Goal: Obtain resource: Obtain resource

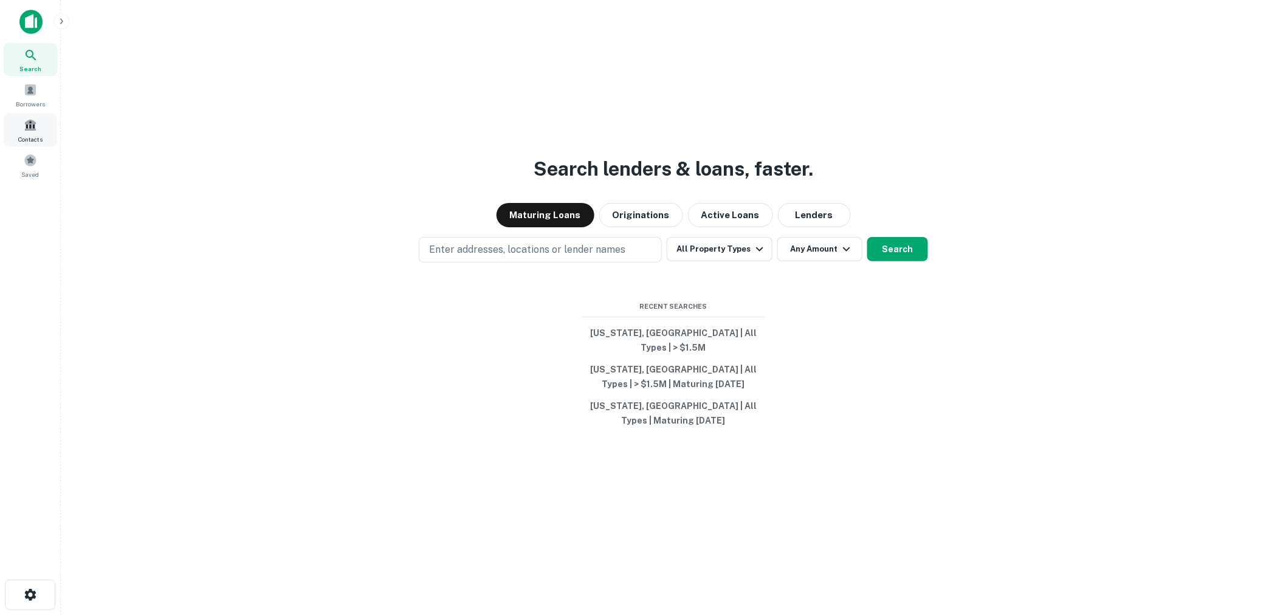
click at [41, 126] on div "Contacts" at bounding box center [30, 130] width 53 height 33
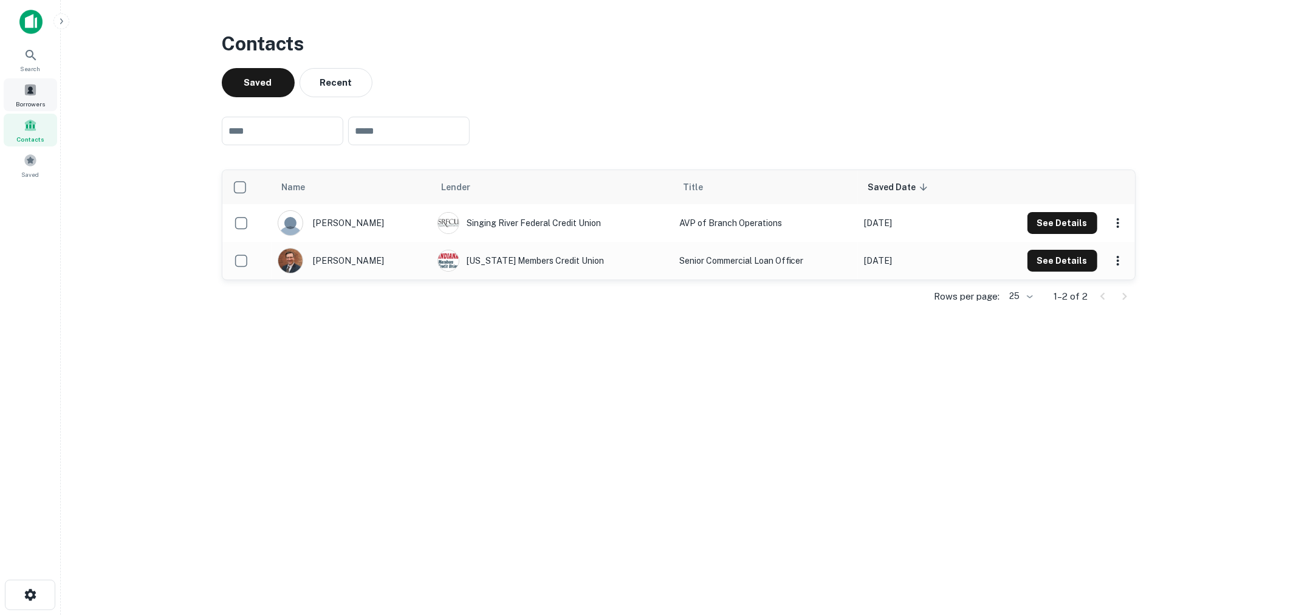
click at [24, 89] on span at bounding box center [30, 89] width 13 height 13
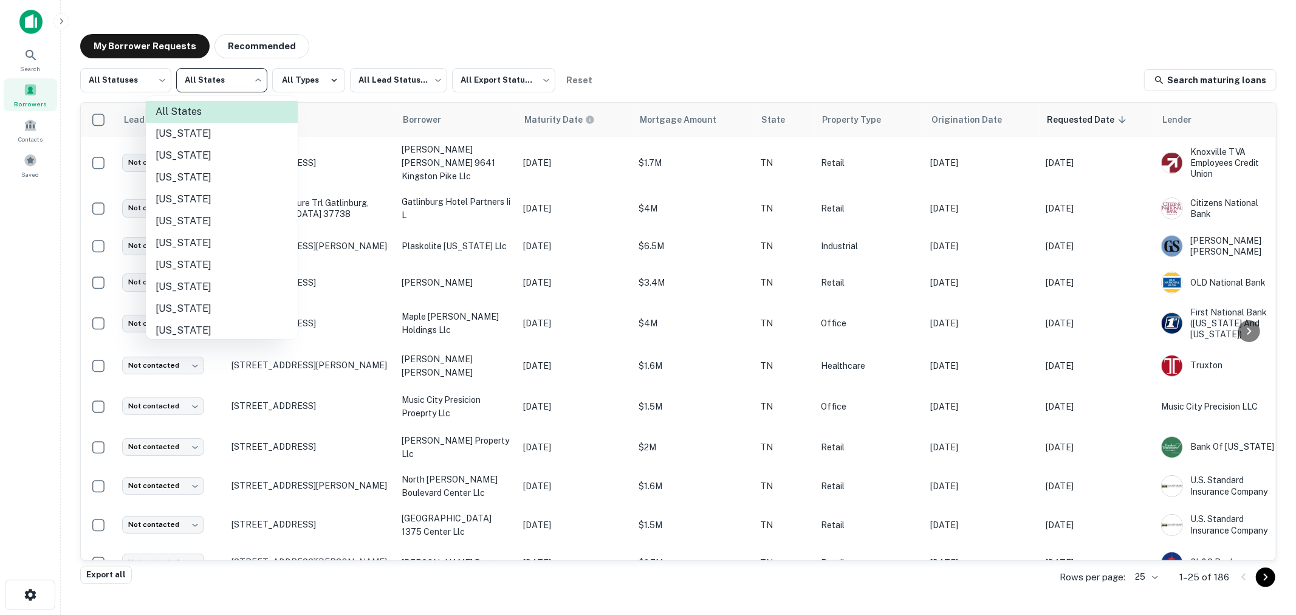
click at [230, 85] on body "Search Borrowers Contacts Saved My Borrower Requests Recommended All Statuses *…" at bounding box center [648, 307] width 1296 height 615
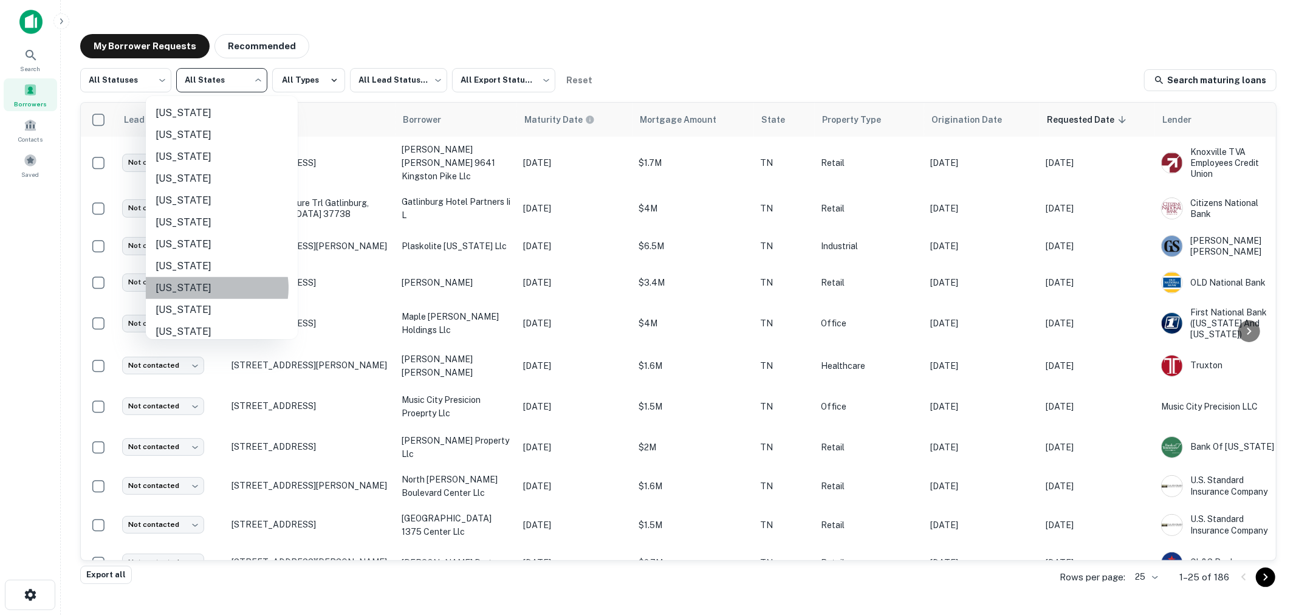
click at [210, 287] on li "Tennessee" at bounding box center [222, 288] width 152 height 22
type input "**"
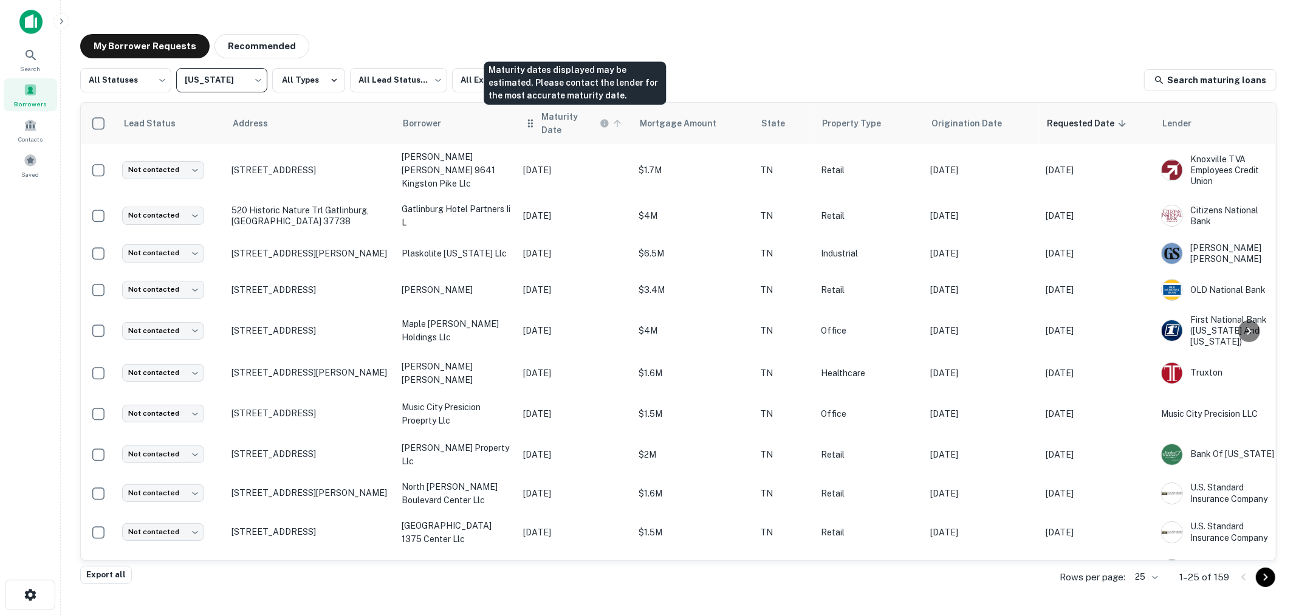
click at [573, 119] on h6 "Maturity Date" at bounding box center [570, 123] width 56 height 27
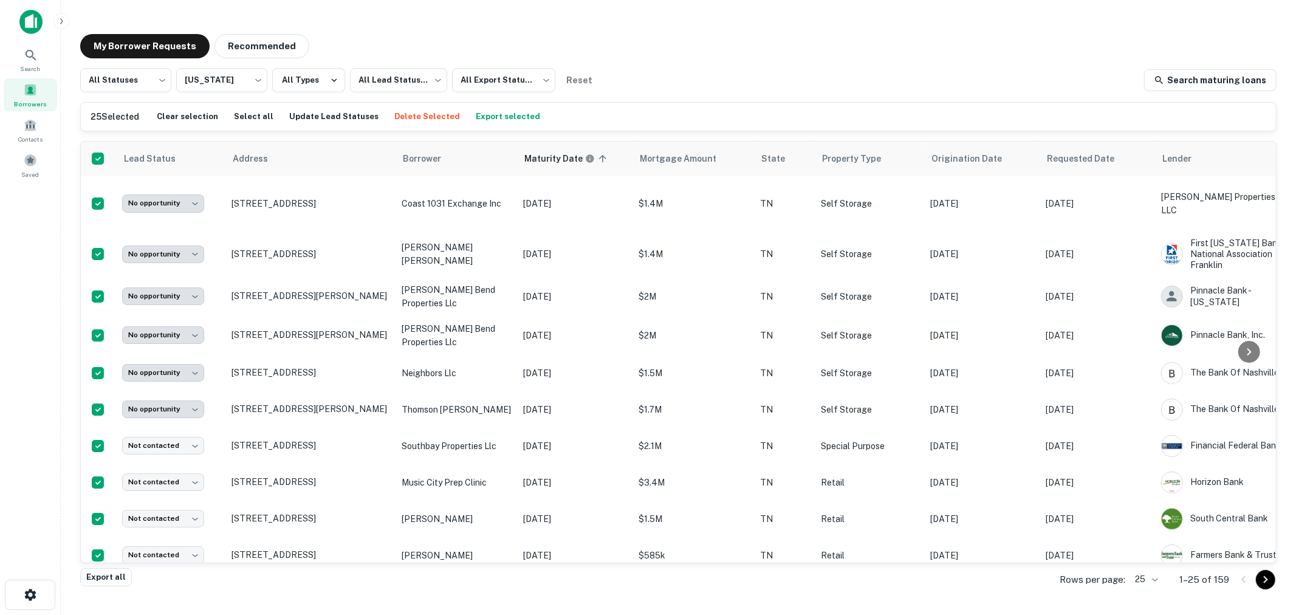
click at [405, 118] on button "Delete Selected" at bounding box center [427, 117] width 72 height 18
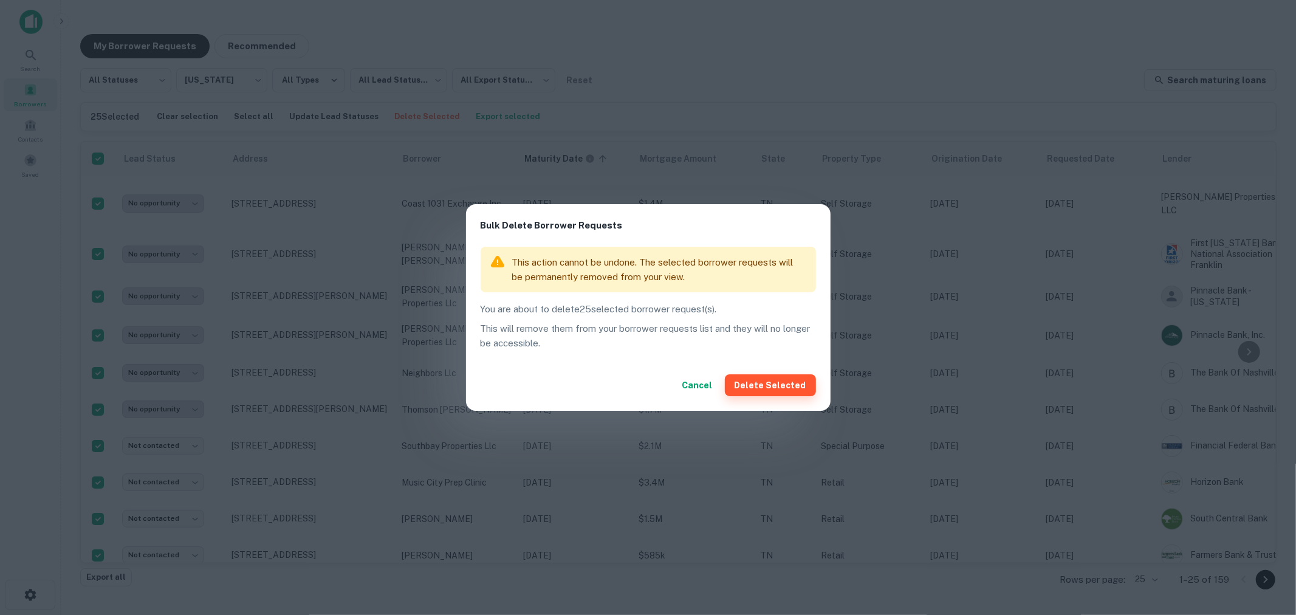
click at [772, 389] on button "Delete Selected" at bounding box center [770, 385] width 91 height 22
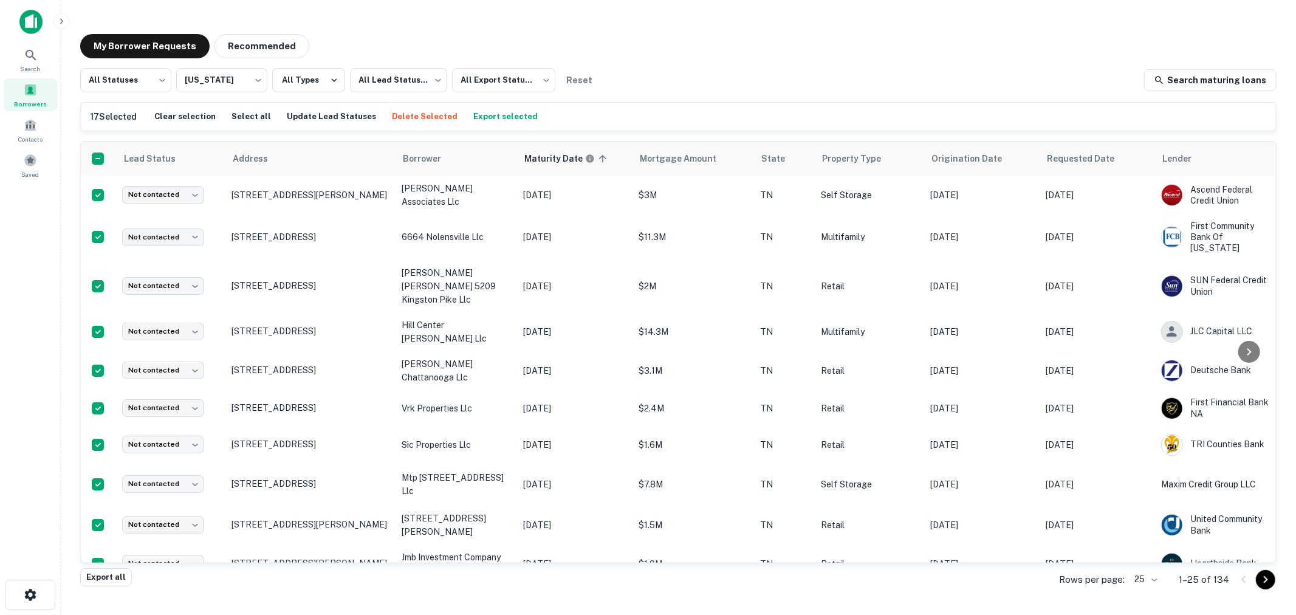
click at [411, 118] on button "Delete Selected" at bounding box center [425, 117] width 72 height 18
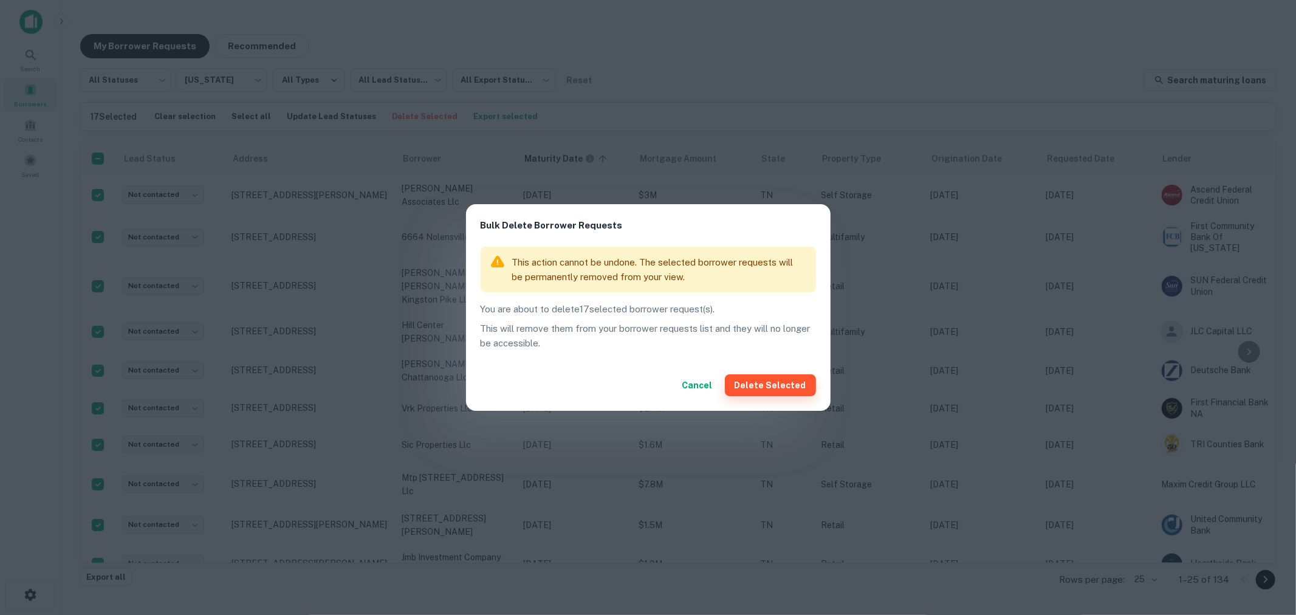
click at [768, 385] on button "Delete Selected" at bounding box center [770, 385] width 91 height 22
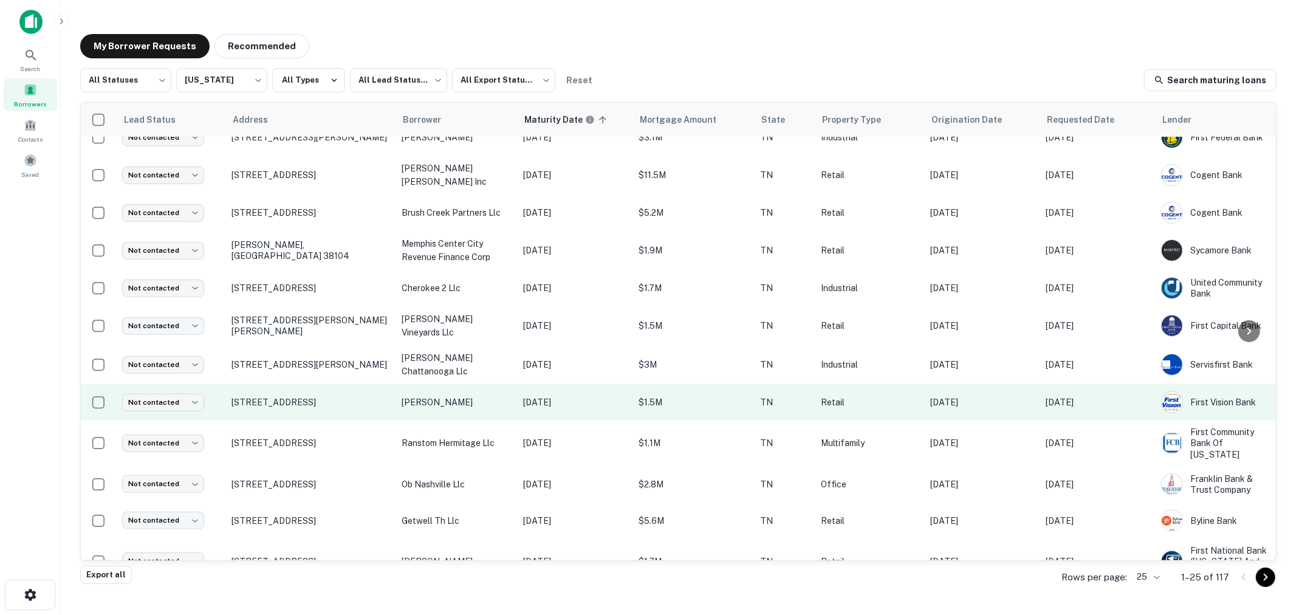
scroll to position [537, 0]
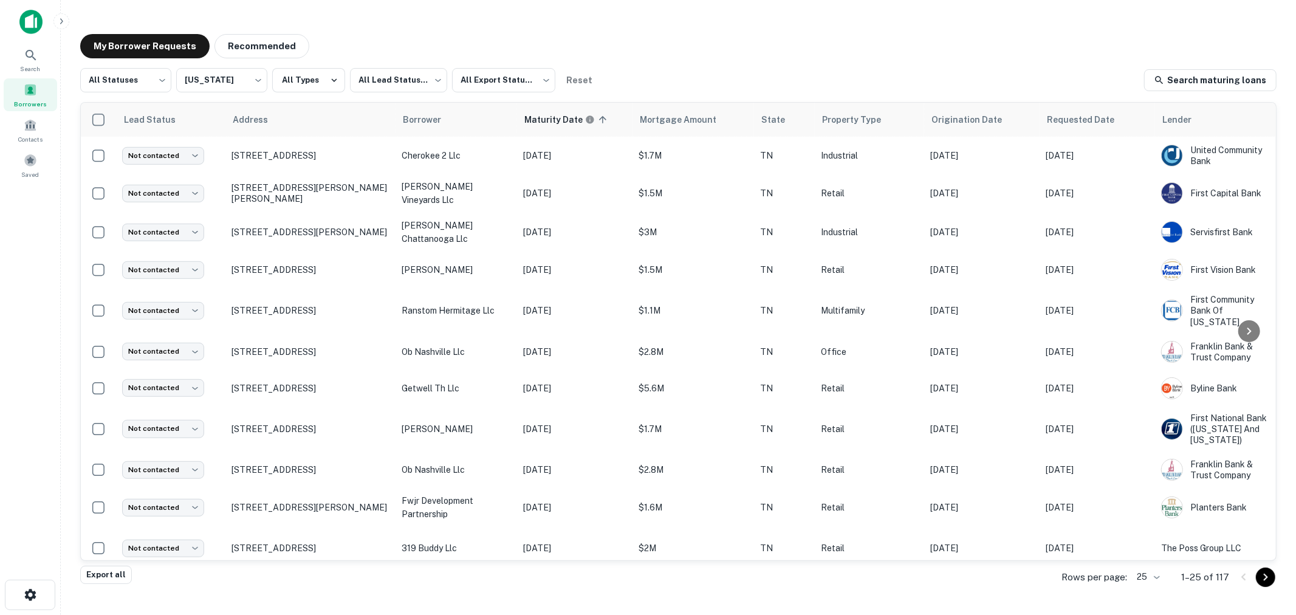
click at [1119, 580] on p "Rows per page:" at bounding box center [1095, 577] width 66 height 15
click at [1147, 576] on body "Search Borrowers Contacts Saved My Borrower Requests Recommended All Statuses *…" at bounding box center [648, 307] width 1296 height 615
drag, startPoint x: 1153, startPoint y: 585, endPoint x: 1130, endPoint y: 582, distance: 22.7
click at [1152, 585] on li "1000" at bounding box center [1149, 590] width 41 height 22
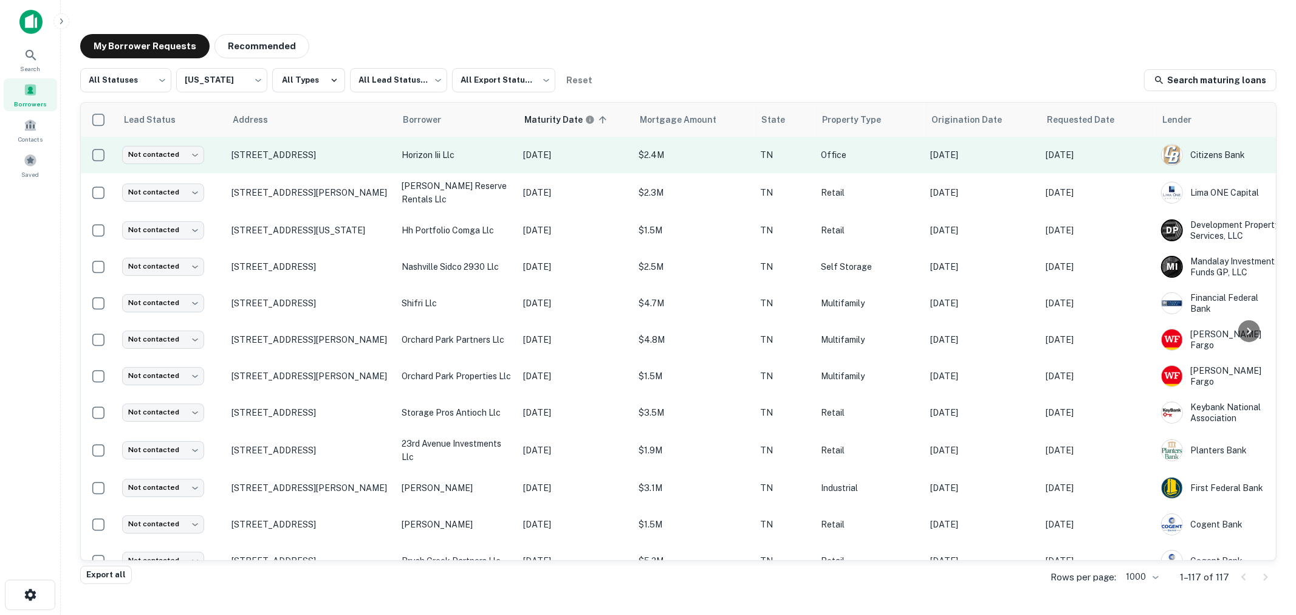
click at [432, 156] on p "horizon iii llc" at bounding box center [456, 154] width 109 height 13
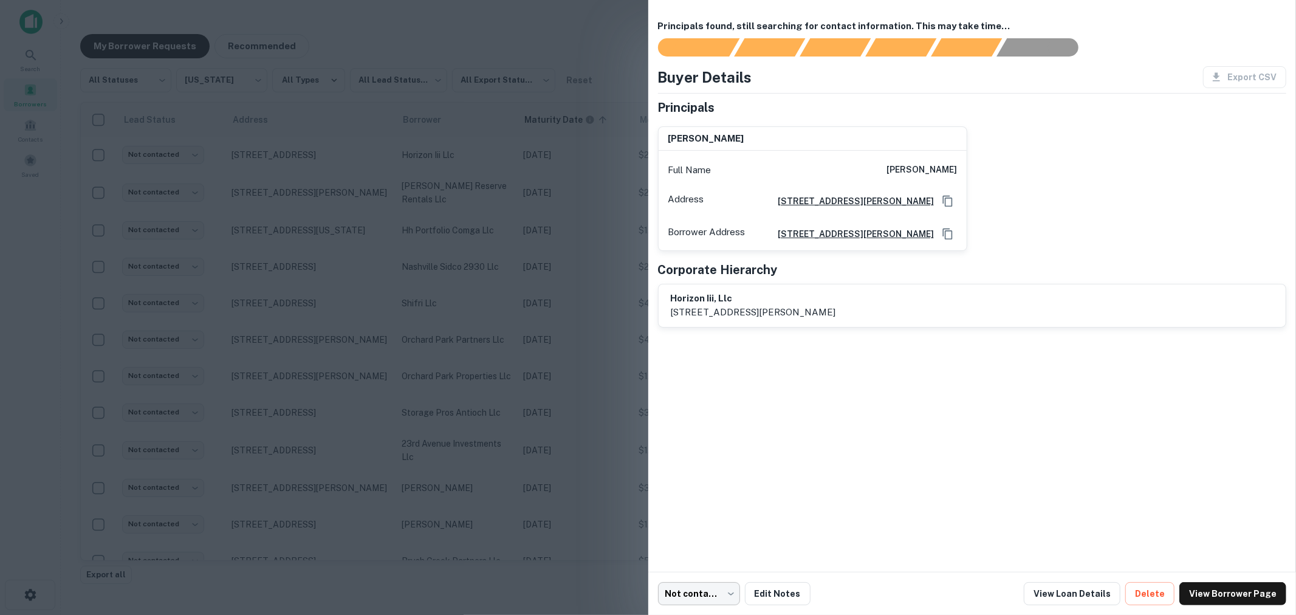
click at [697, 591] on body "Search Borrowers Contacts Saved My Borrower Requests Recommended All Statuses *…" at bounding box center [648, 307] width 1296 height 615
click at [907, 462] on div at bounding box center [648, 307] width 1296 height 615
click at [1233, 594] on link "View Borrower Page" at bounding box center [1233, 593] width 107 height 23
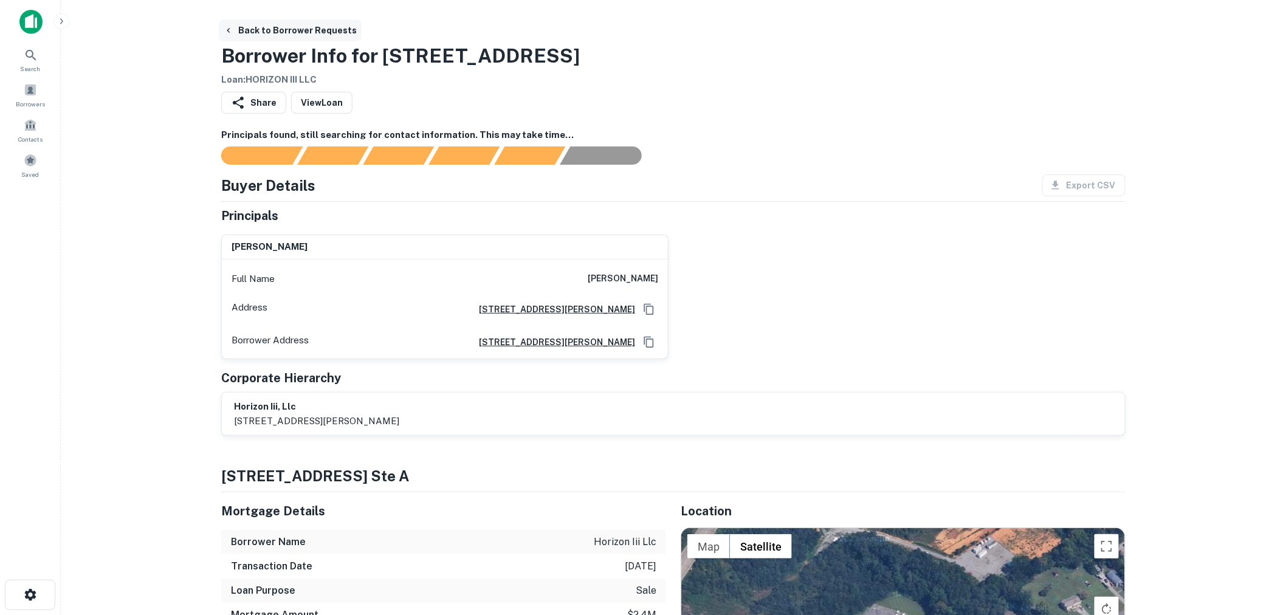
click at [281, 22] on button "Back to Borrower Requests" at bounding box center [290, 30] width 143 height 22
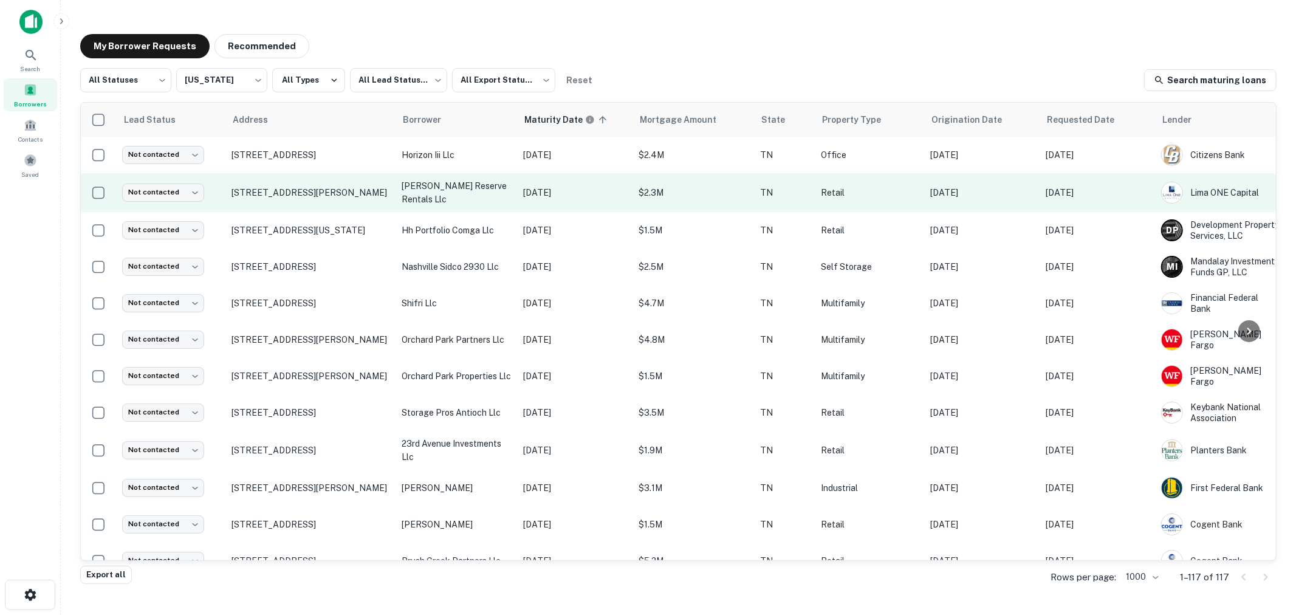
click at [478, 191] on p "webb reserve rentals llc" at bounding box center [456, 192] width 109 height 27
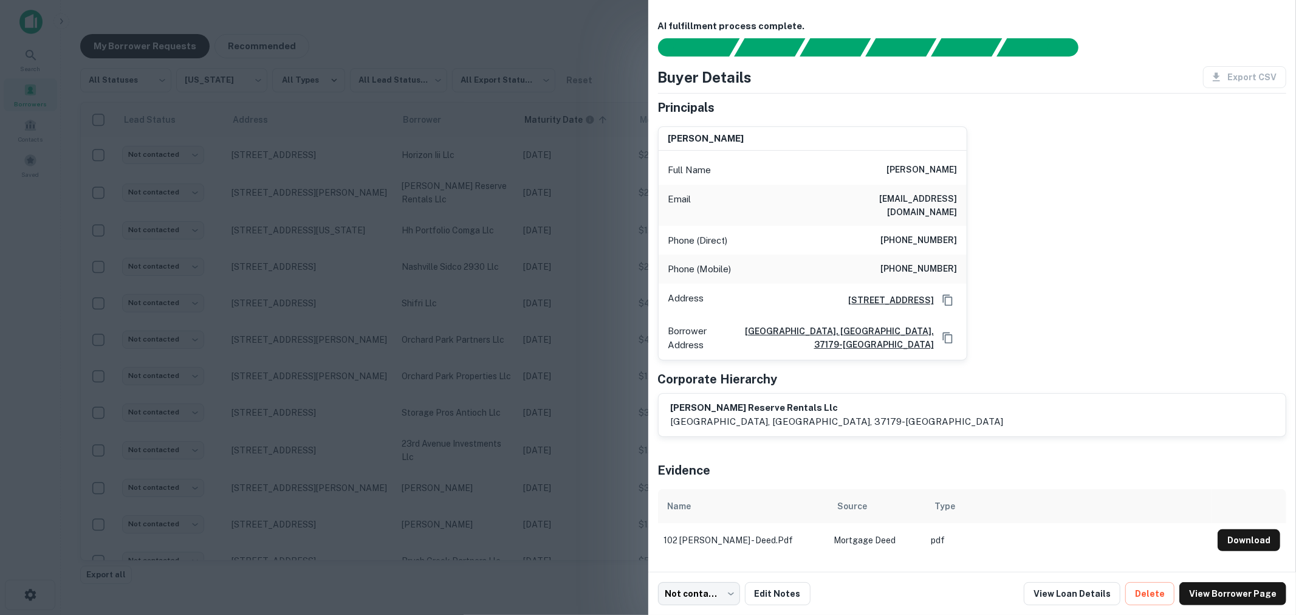
click at [542, 102] on div at bounding box center [648, 307] width 1296 height 615
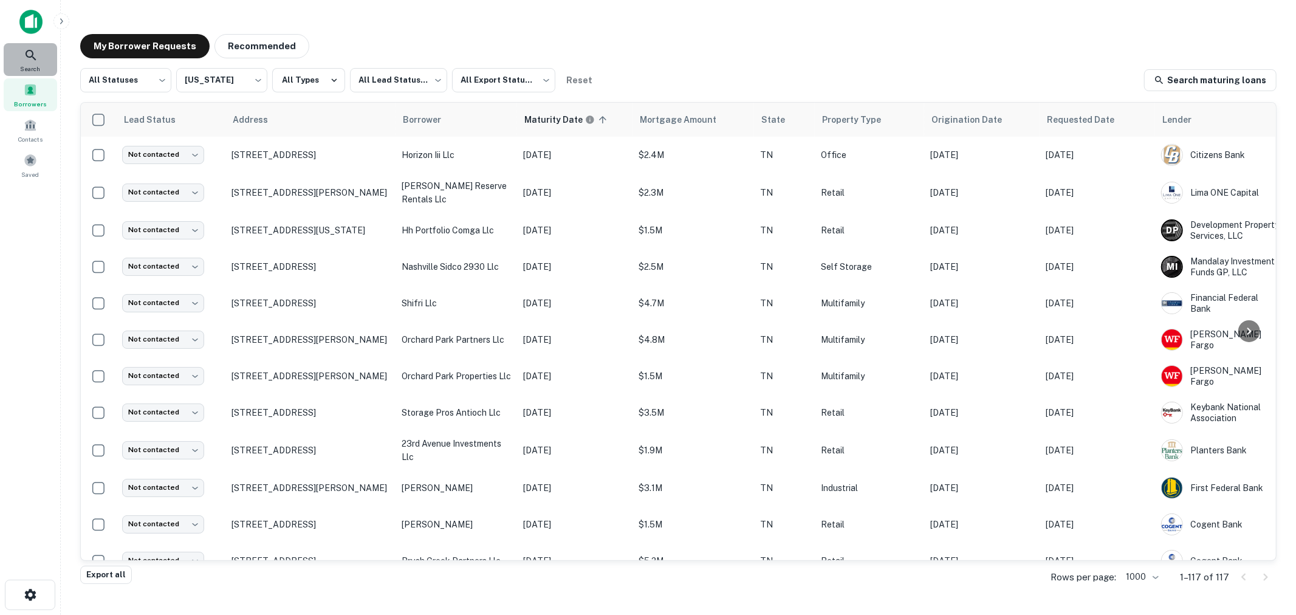
click at [38, 56] on icon at bounding box center [31, 55] width 15 height 15
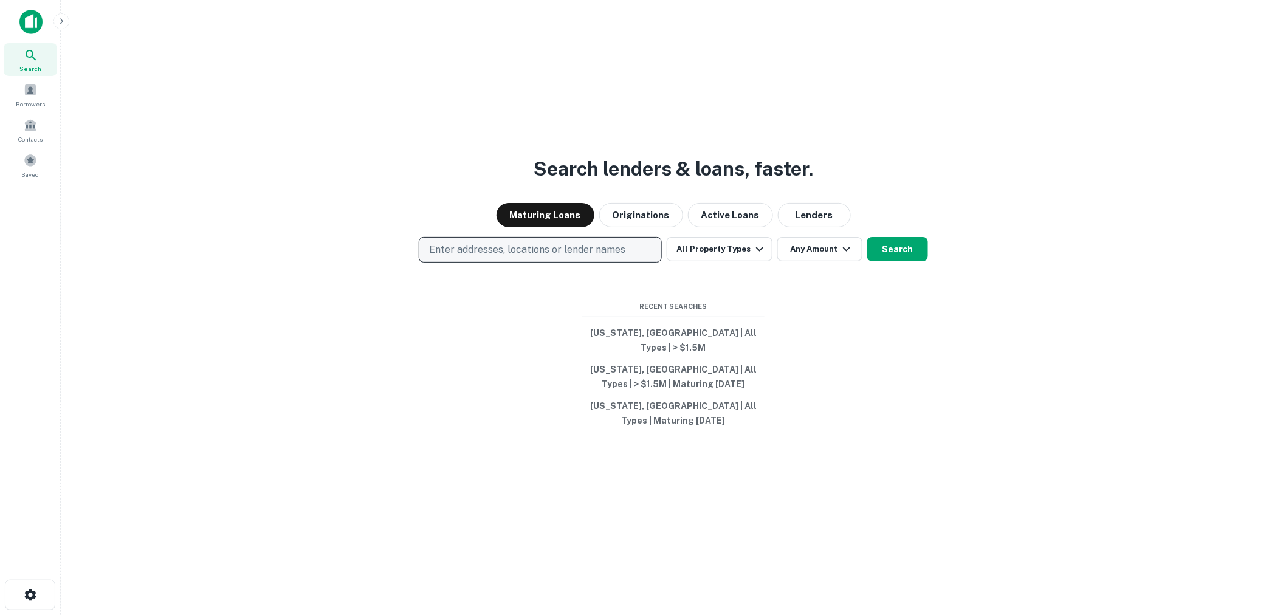
click at [490, 251] on p "Enter addresses, locations or lender names" at bounding box center [527, 249] width 196 height 15
type input "***"
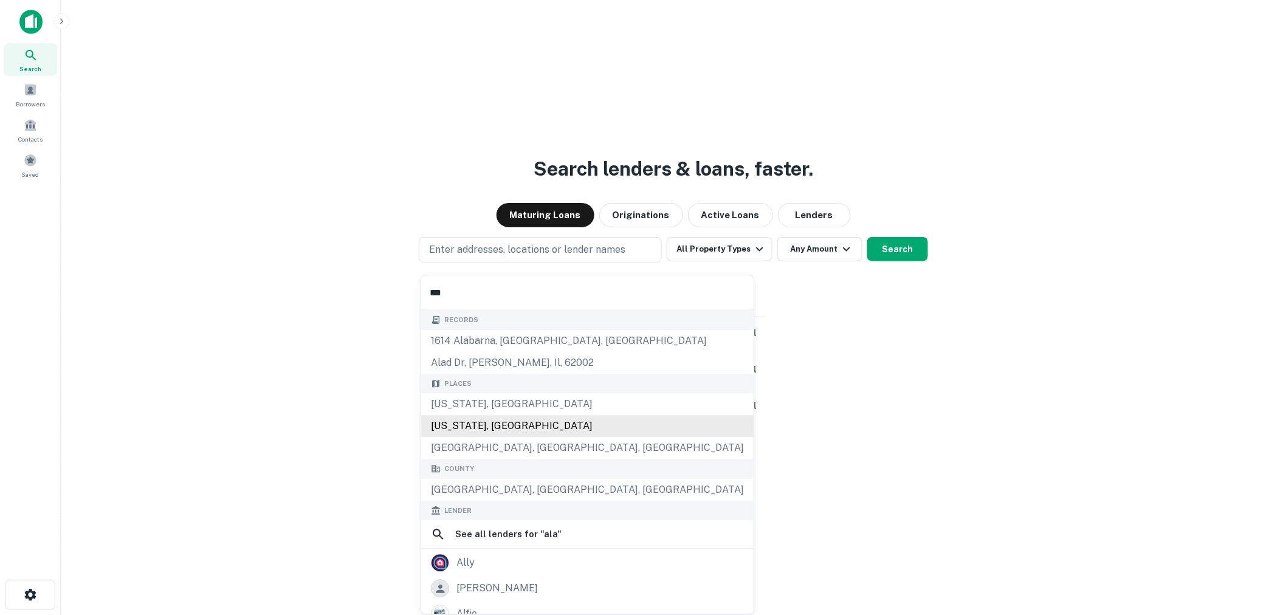
click at [505, 427] on div "[US_STATE], [GEOGRAPHIC_DATA]" at bounding box center [587, 426] width 332 height 22
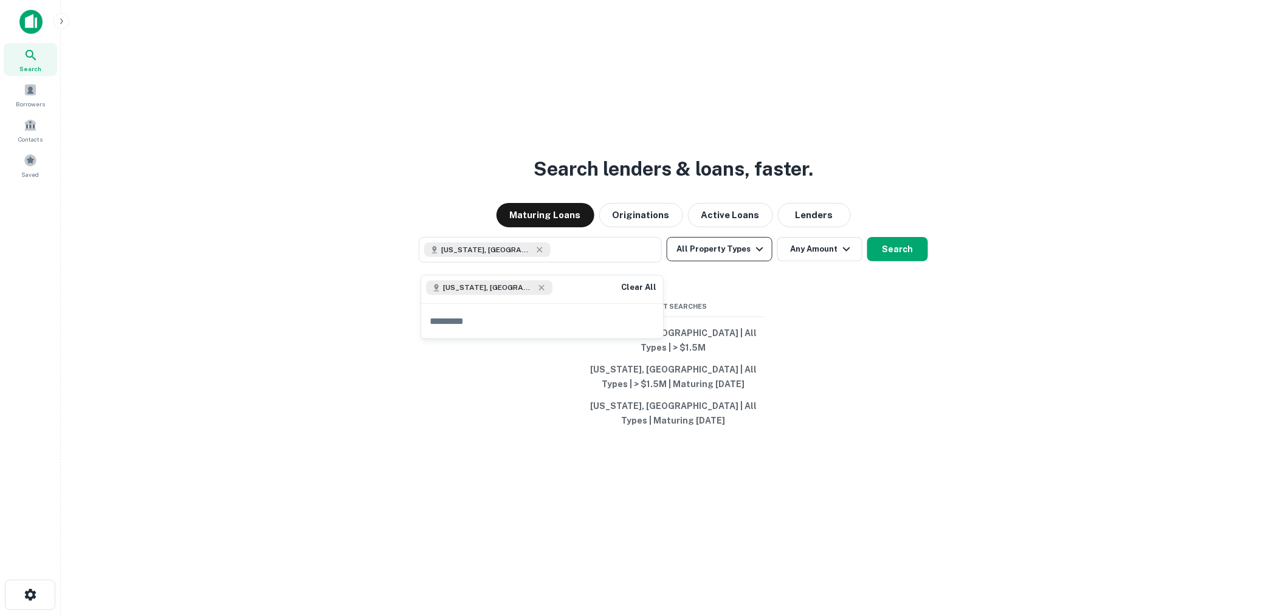
click at [711, 260] on button "All Property Types" at bounding box center [720, 249] width 106 height 24
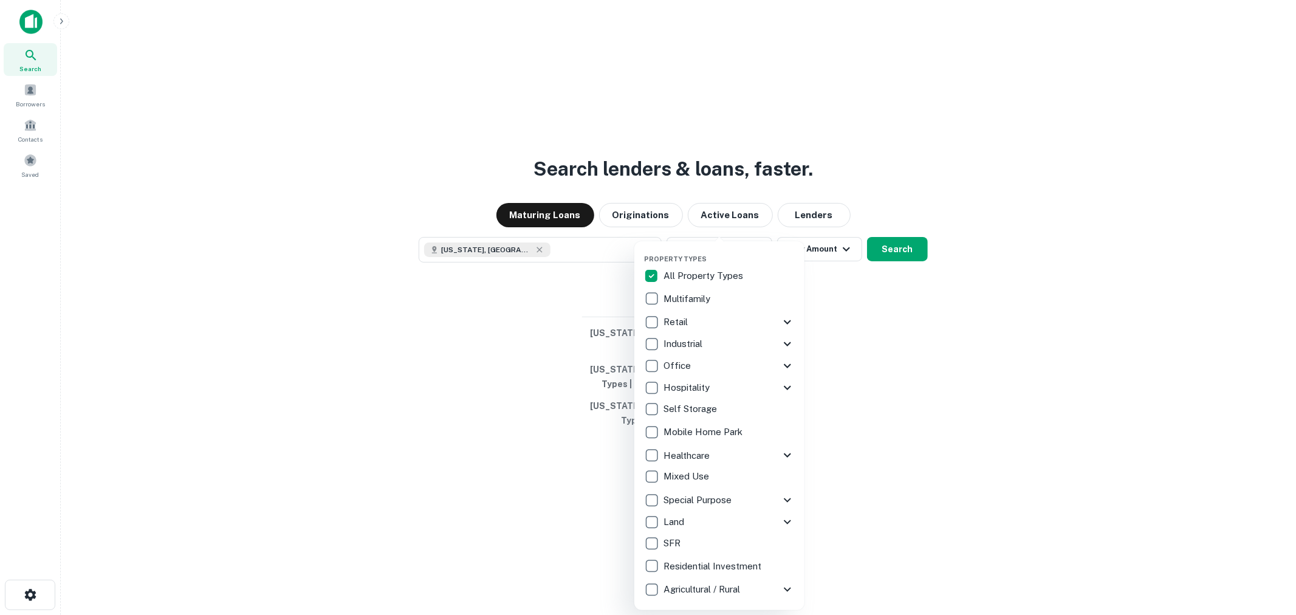
click at [684, 293] on p "Multifamily" at bounding box center [688, 299] width 49 height 15
click at [670, 321] on p "Retail" at bounding box center [677, 322] width 27 height 15
click at [672, 339] on p "Industrial" at bounding box center [684, 344] width 41 height 15
click at [672, 362] on p "Office" at bounding box center [679, 366] width 30 height 15
click at [677, 404] on p "Self Storage" at bounding box center [692, 409] width 56 height 15
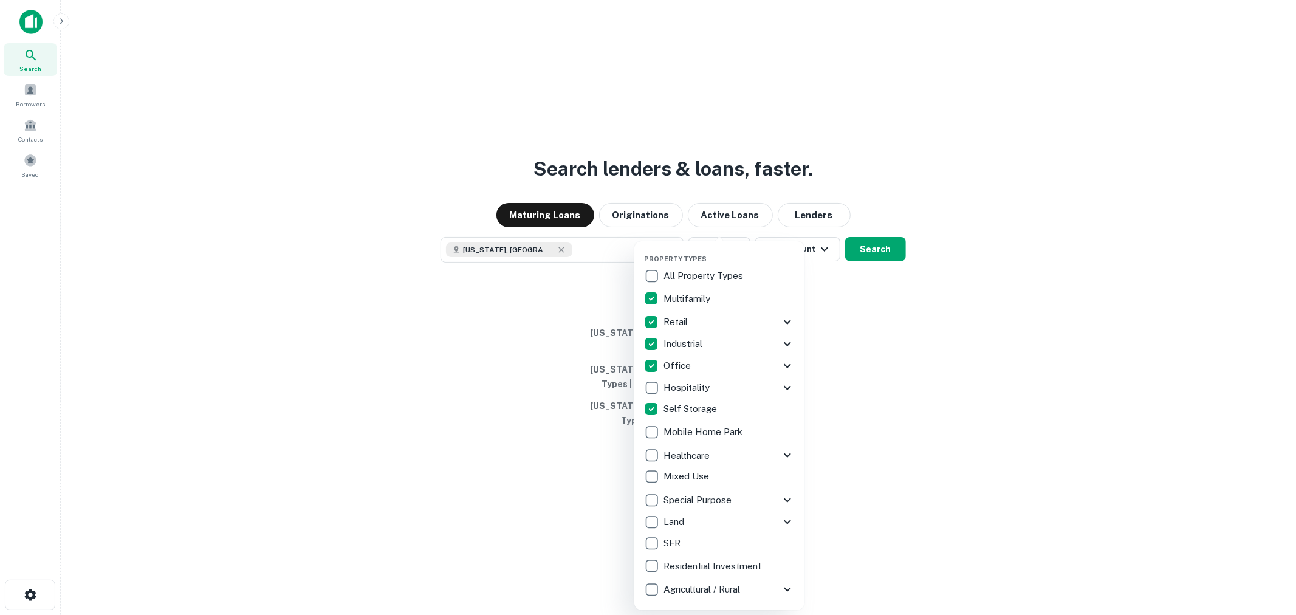
click at [876, 260] on div at bounding box center [648, 307] width 1296 height 615
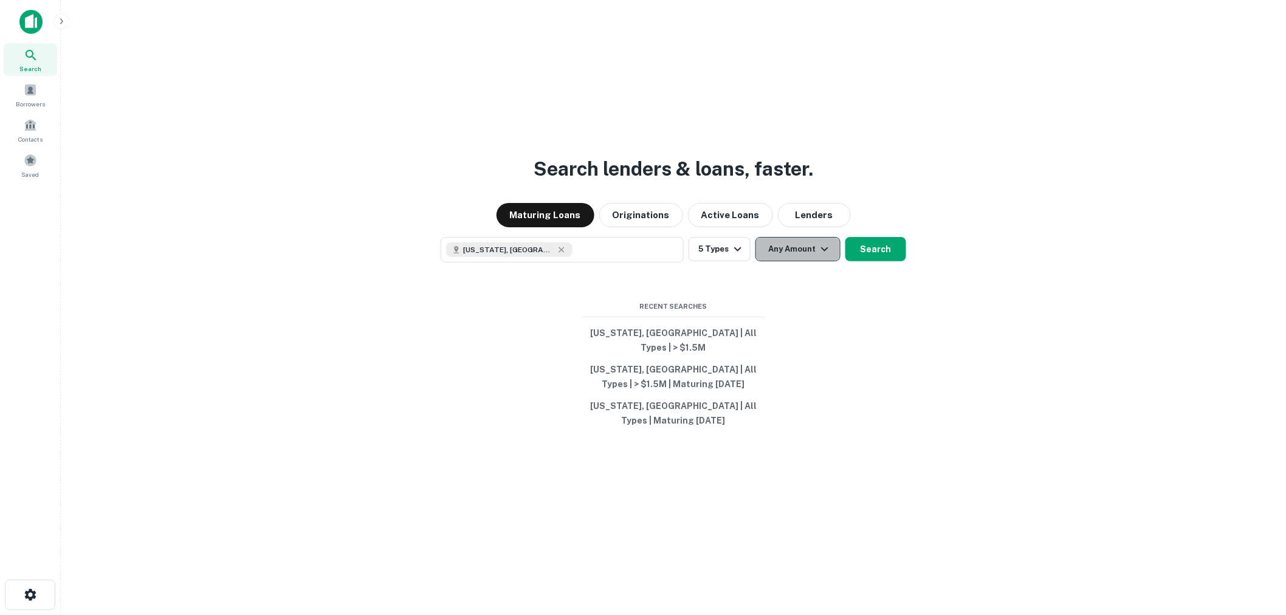
click at [793, 254] on button "Any Amount" at bounding box center [797, 249] width 85 height 24
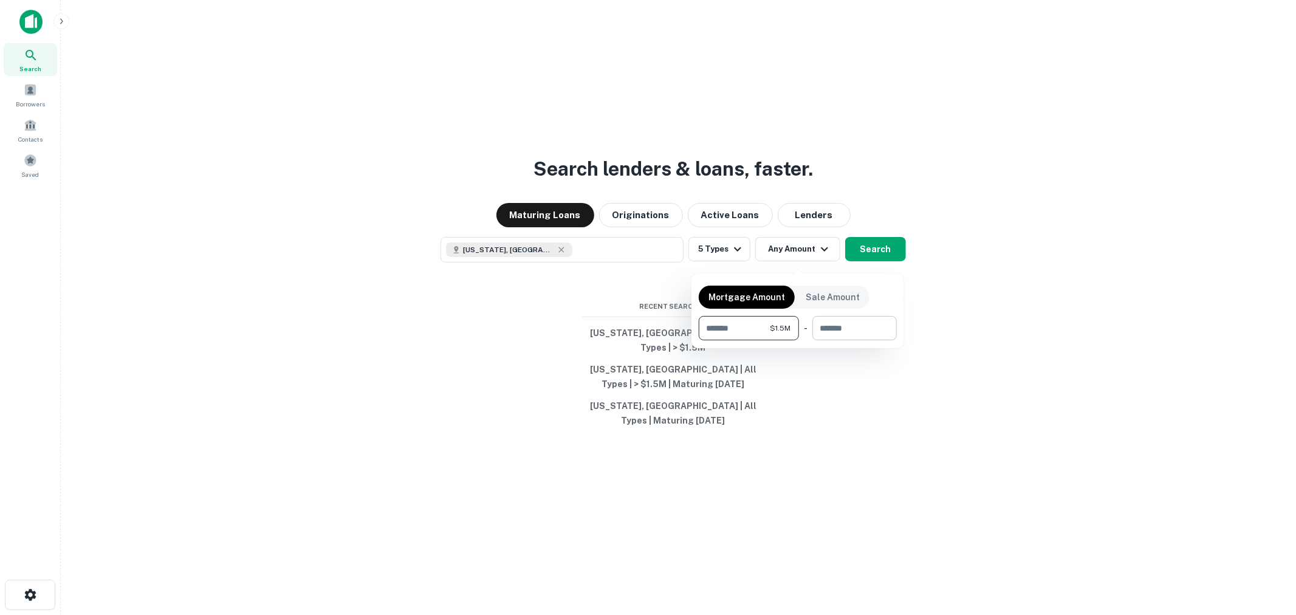
type input "*******"
click at [839, 323] on input "number" at bounding box center [851, 328] width 76 height 24
type input "********"
click at [877, 254] on div at bounding box center [648, 307] width 1296 height 615
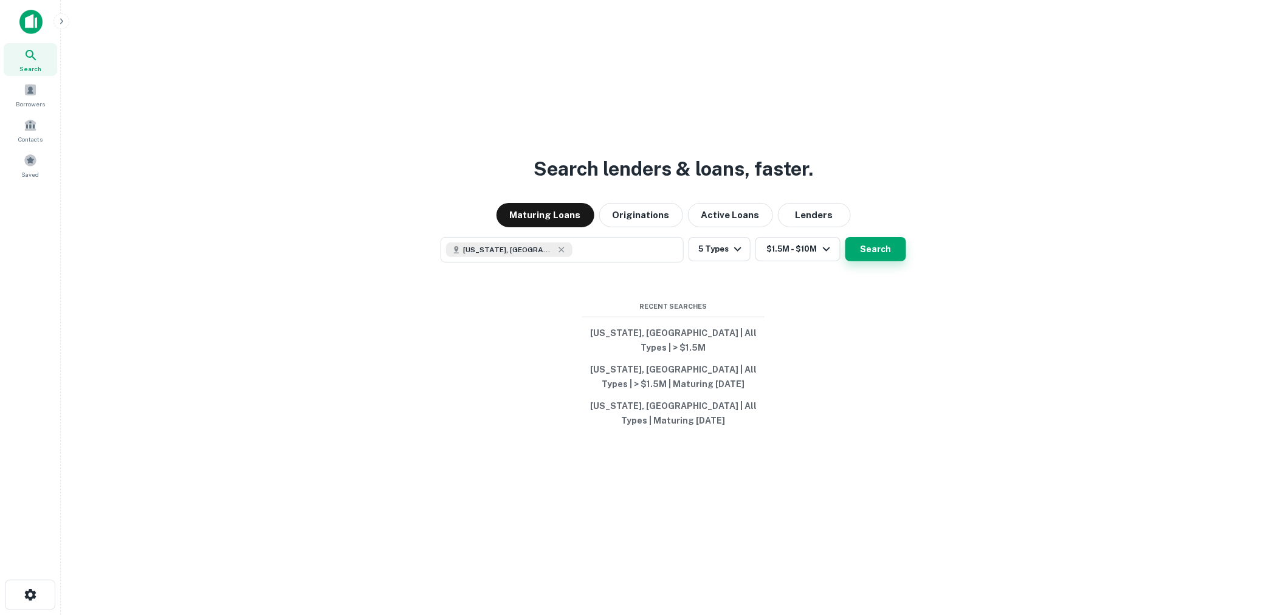
click at [878, 256] on button "Search" at bounding box center [875, 249] width 61 height 24
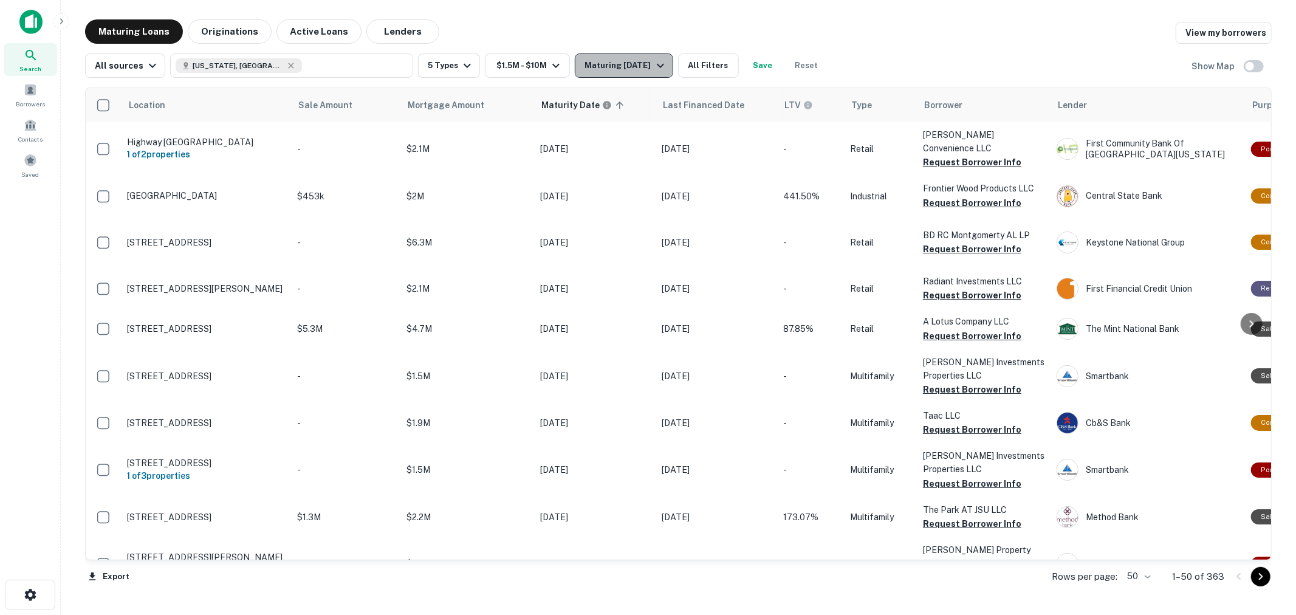
click at [648, 63] on div "Maturing [DATE]" at bounding box center [626, 65] width 83 height 15
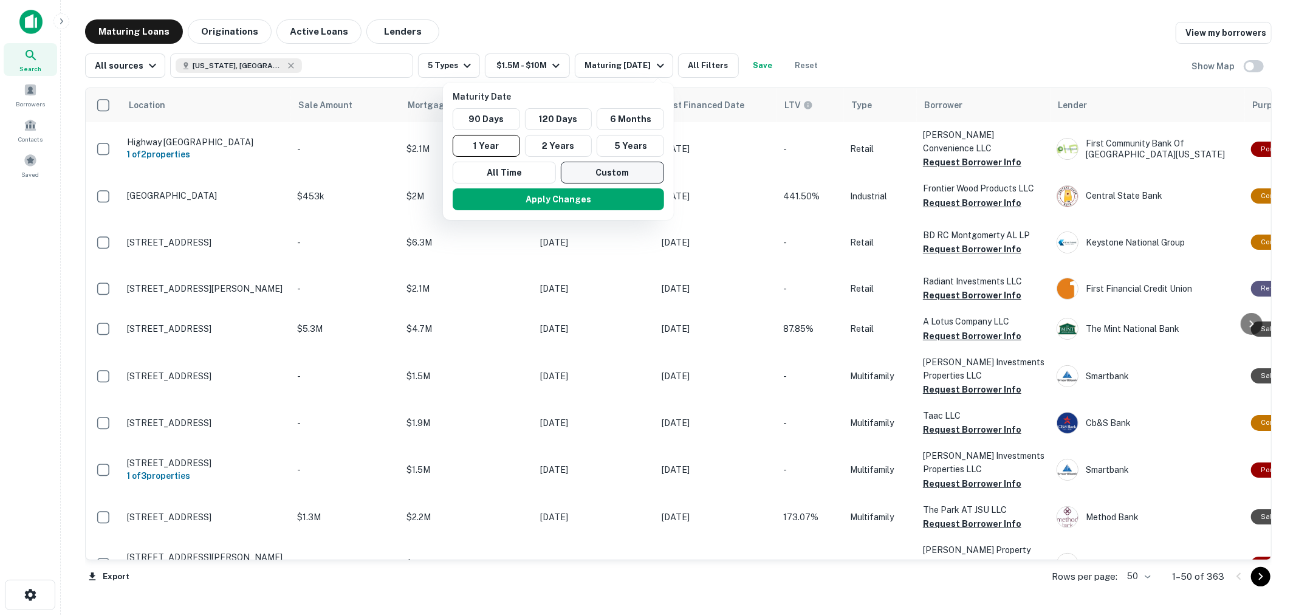
click at [599, 173] on button "Custom" at bounding box center [612, 173] width 103 height 22
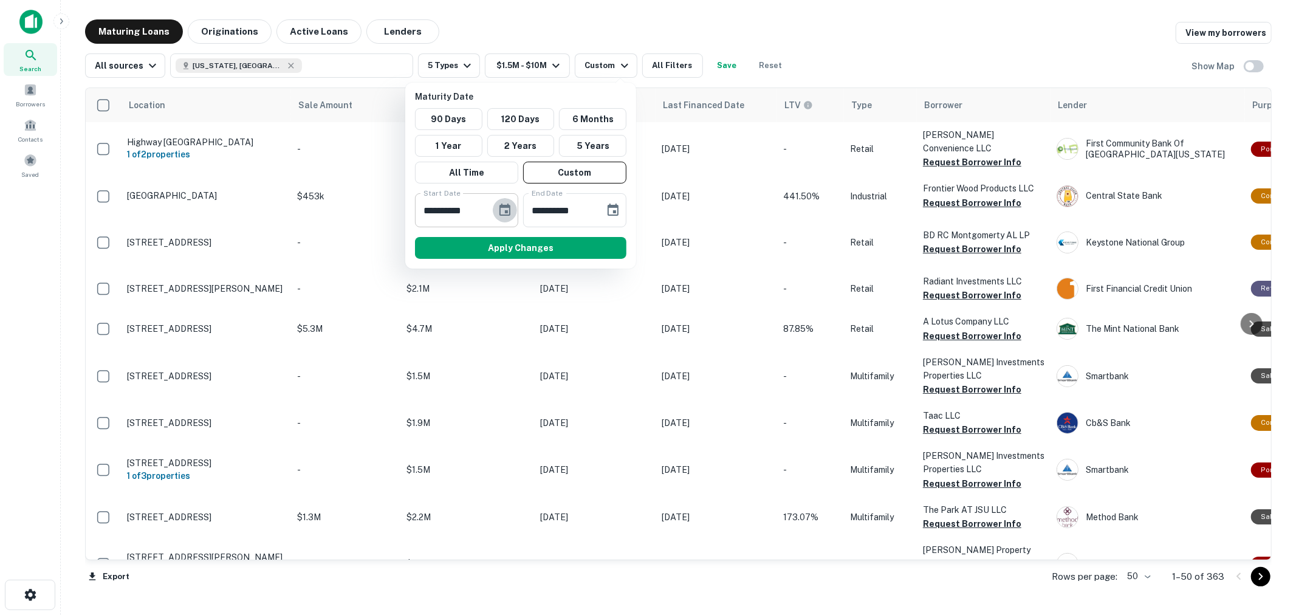
click at [506, 208] on icon "Choose date, selected date is Sep 30, 2025" at bounding box center [505, 210] width 11 height 12
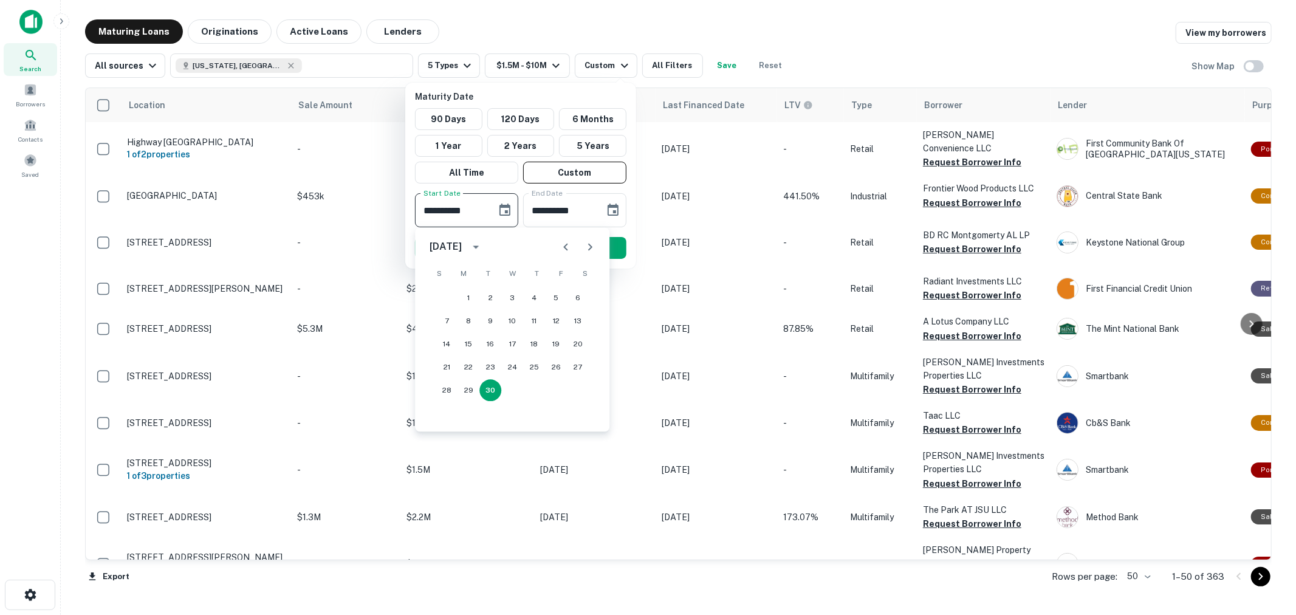
click at [591, 245] on icon "Next month" at bounding box center [590, 246] width 15 height 15
click at [559, 394] on button "31" at bounding box center [556, 390] width 22 height 22
type input "**********"
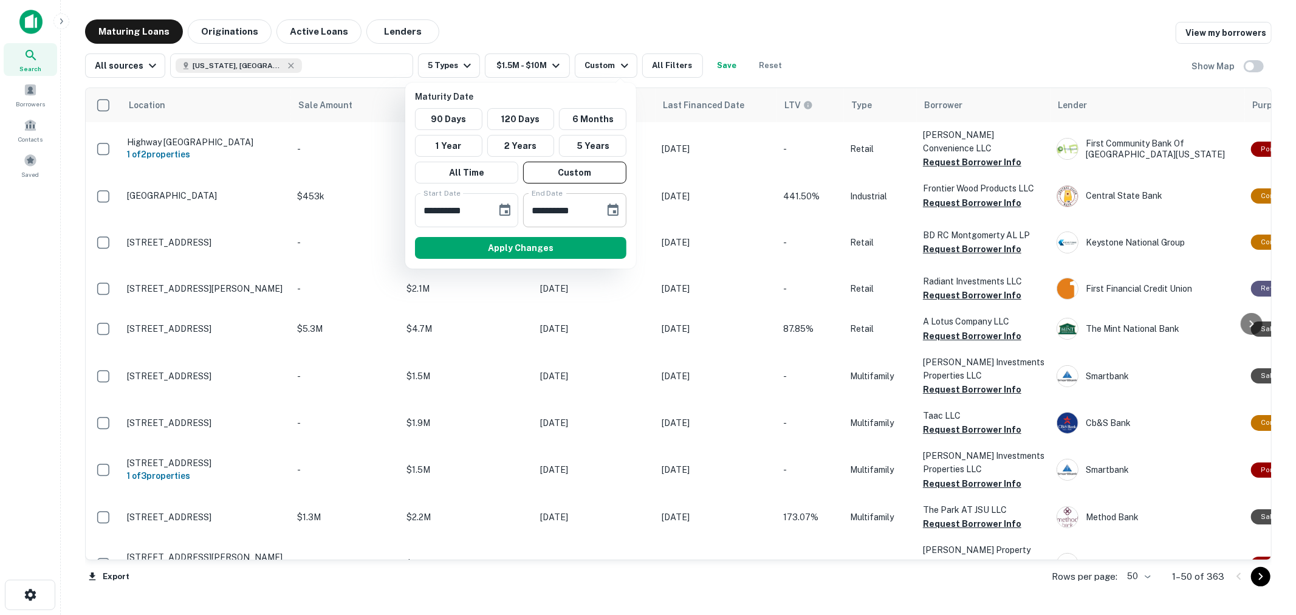
click at [611, 211] on icon "Choose date, selected date is Mar 29, 2026" at bounding box center [613, 210] width 15 height 15
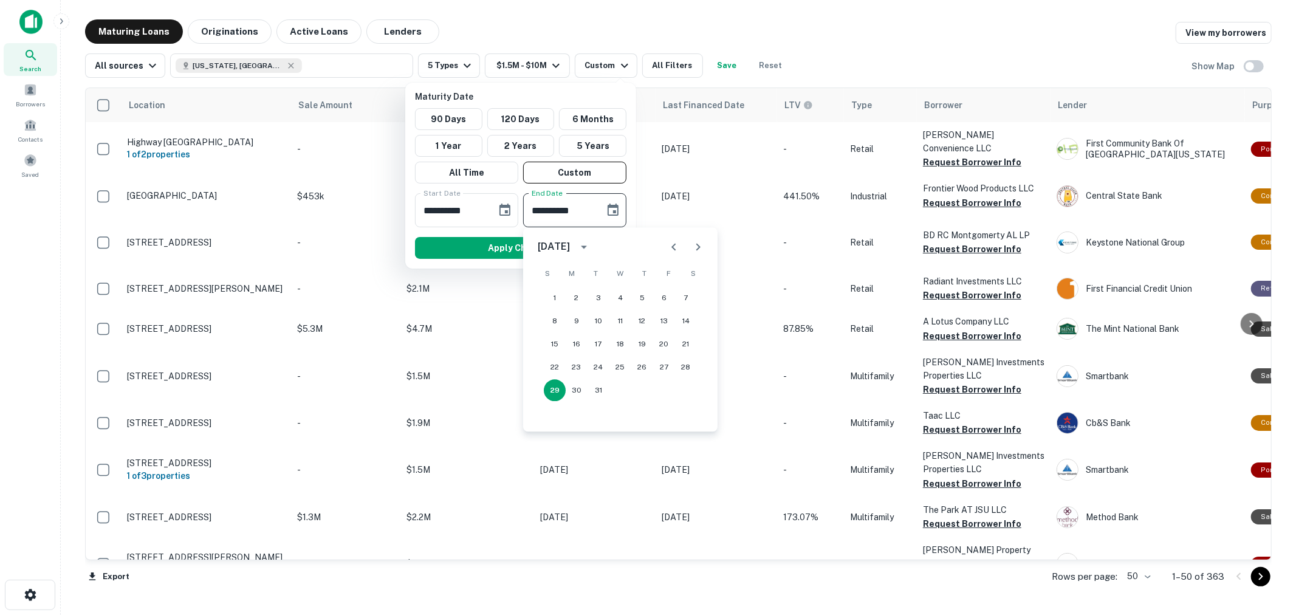
click at [669, 245] on icon "Previous month" at bounding box center [674, 246] width 15 height 15
click at [622, 388] on button "31" at bounding box center [621, 390] width 22 height 22
type input "**********"
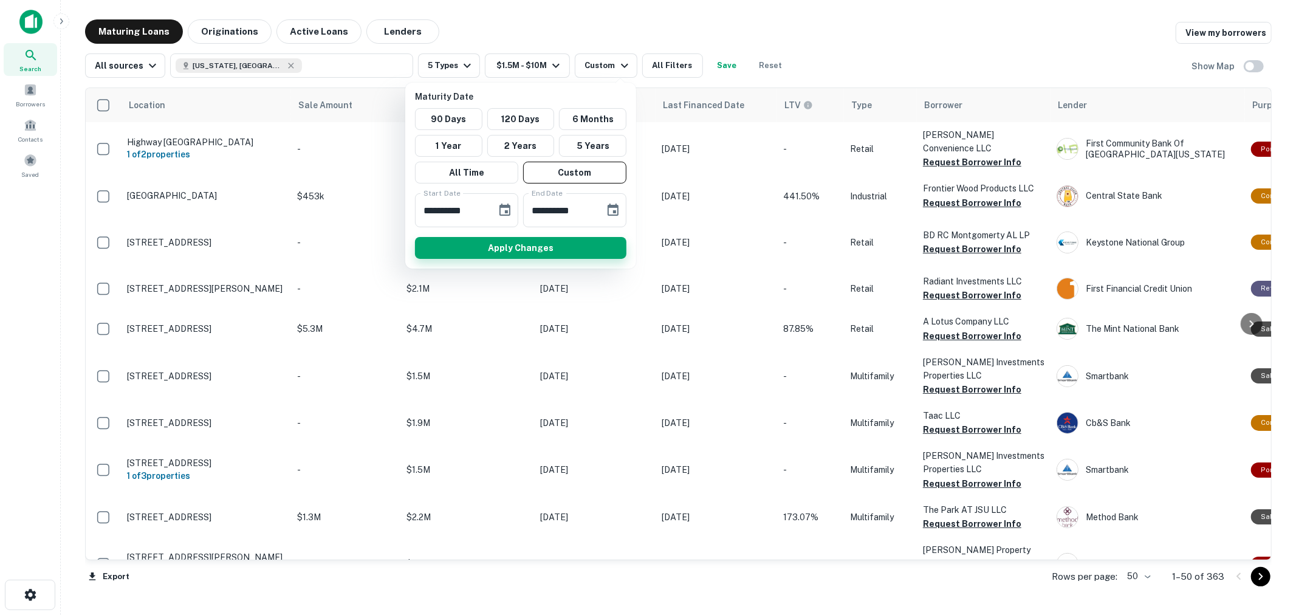
click at [538, 251] on button "Apply Changes" at bounding box center [520, 248] width 211 height 22
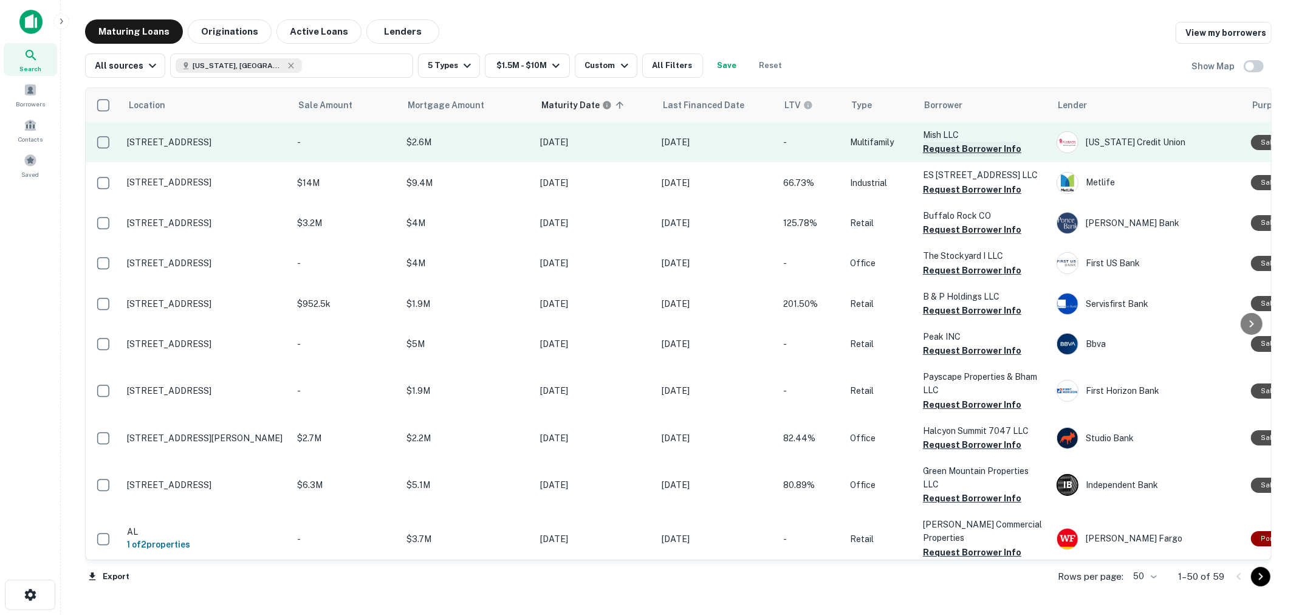
click at [971, 146] on button "Request Borrower Info" at bounding box center [972, 149] width 98 height 15
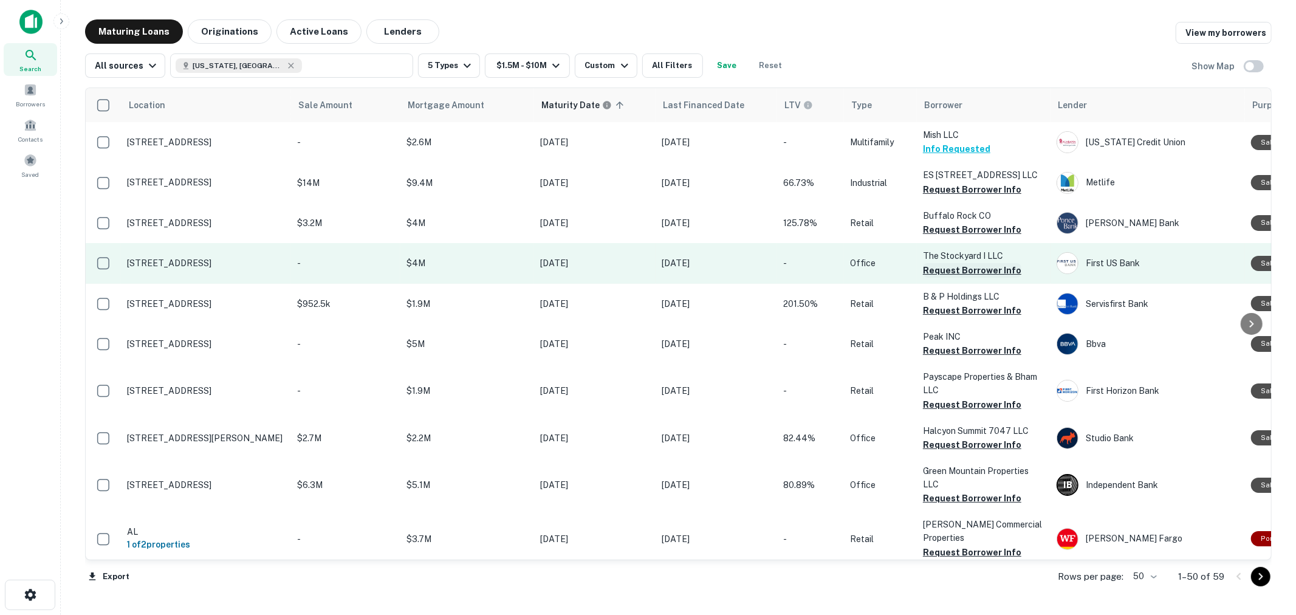
click at [963, 271] on button "Request Borrower Info" at bounding box center [972, 270] width 98 height 15
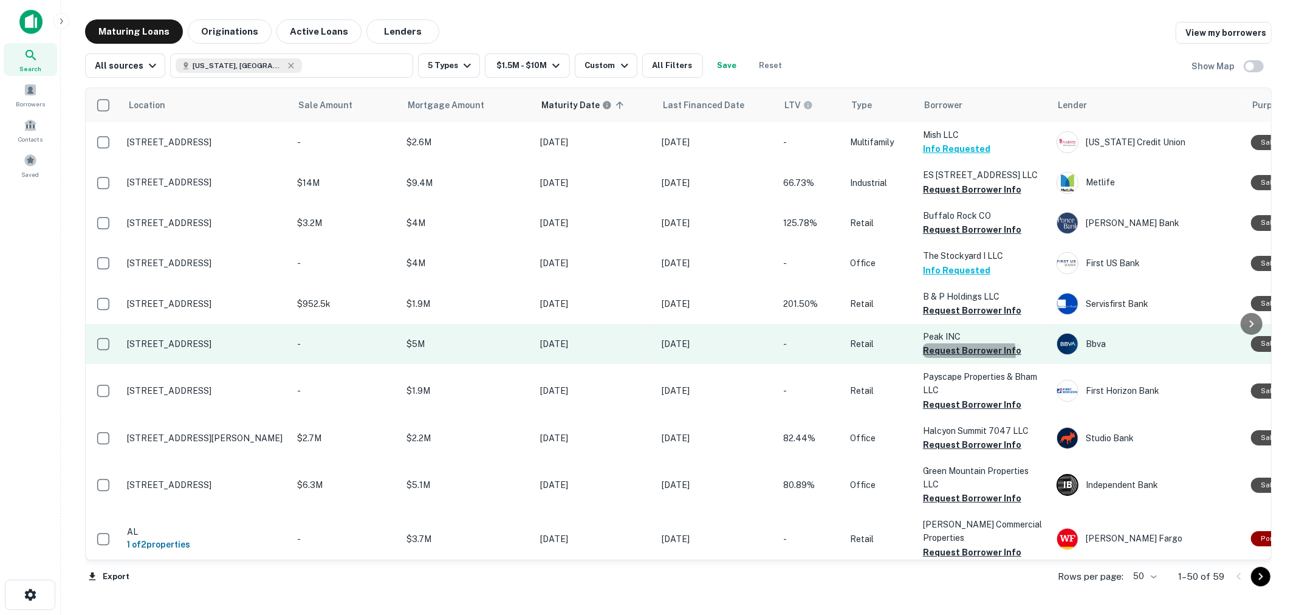
click at [963, 352] on button "Request Borrower Info" at bounding box center [972, 350] width 98 height 15
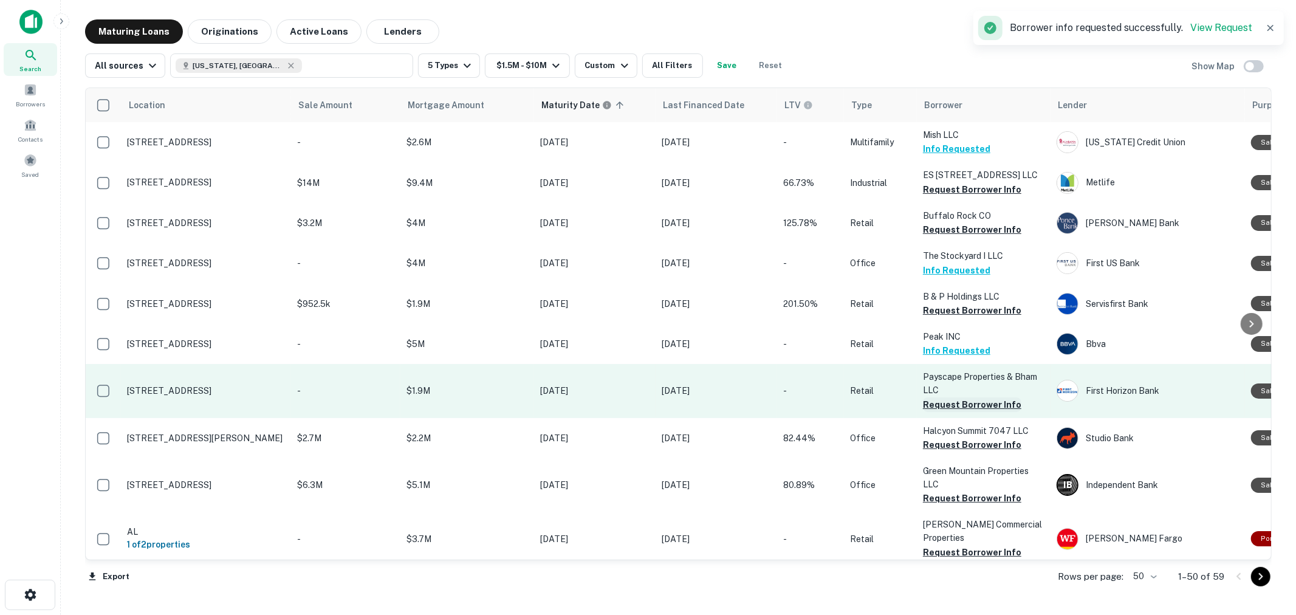
click at [960, 412] on button "Request Borrower Info" at bounding box center [972, 404] width 98 height 15
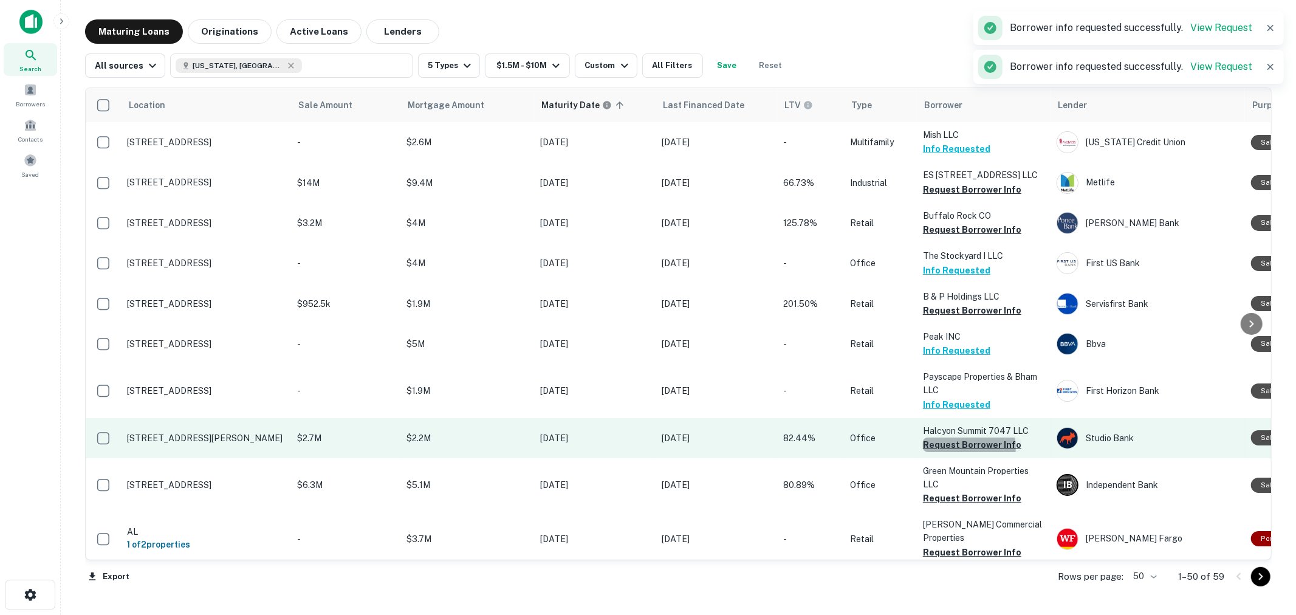
click at [961, 452] on button "Request Borrower Info" at bounding box center [972, 445] width 98 height 15
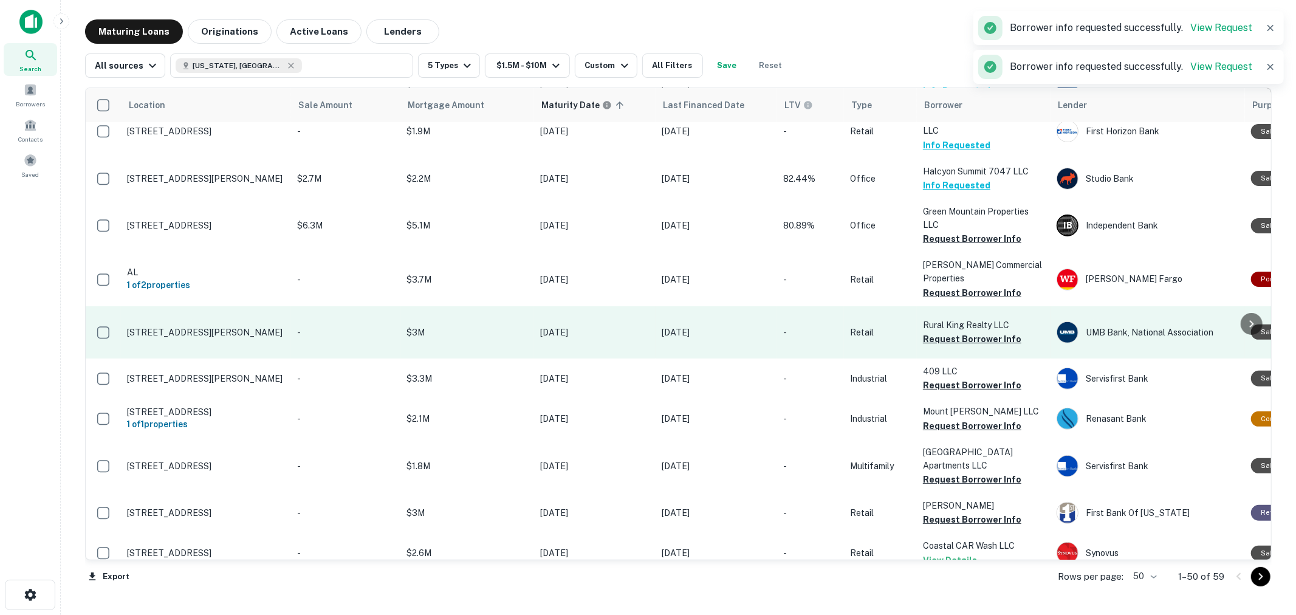
scroll to position [270, 0]
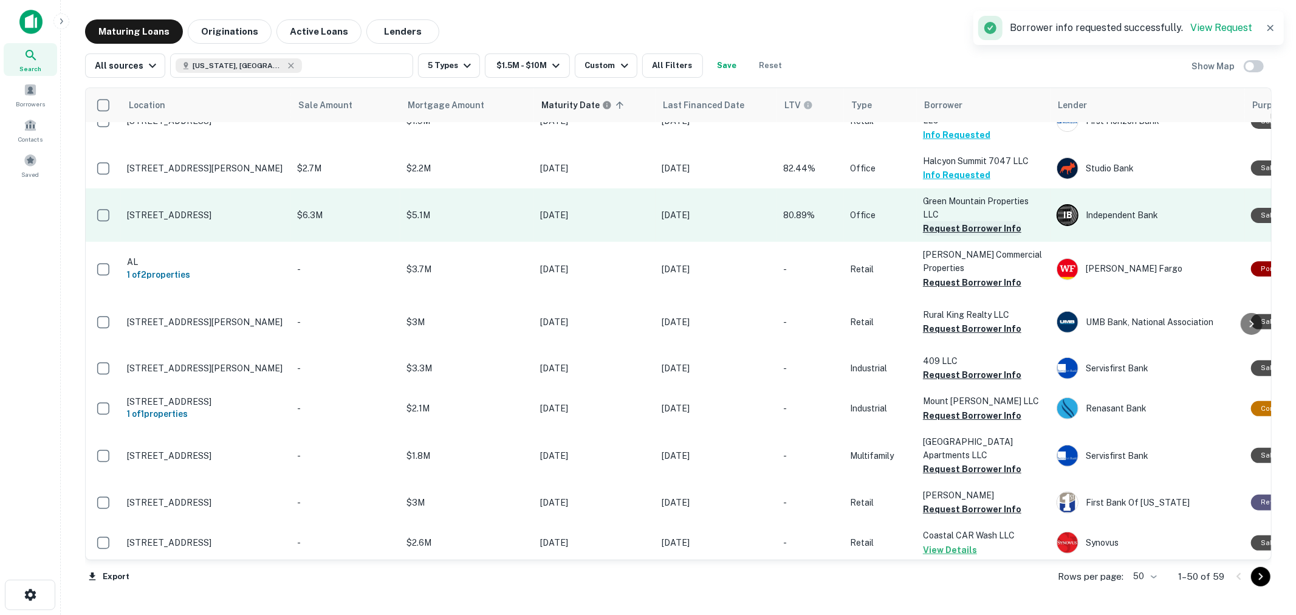
click at [959, 236] on button "Request Borrower Info" at bounding box center [972, 228] width 98 height 15
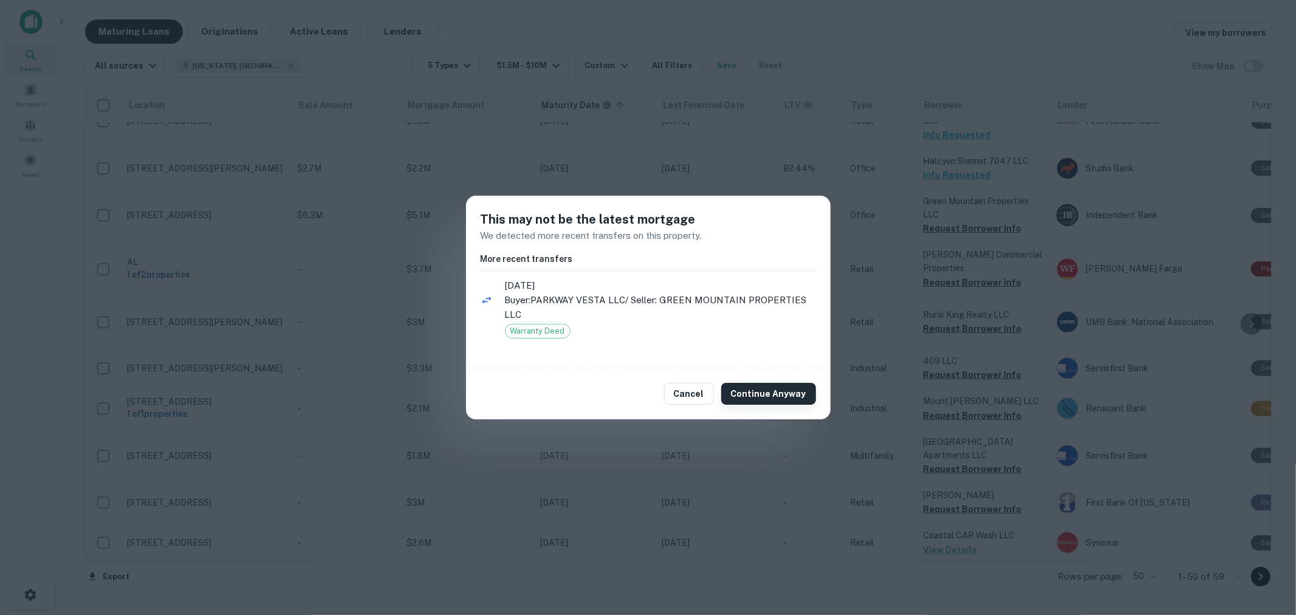
click at [777, 399] on button "Continue Anyway" at bounding box center [768, 394] width 95 height 22
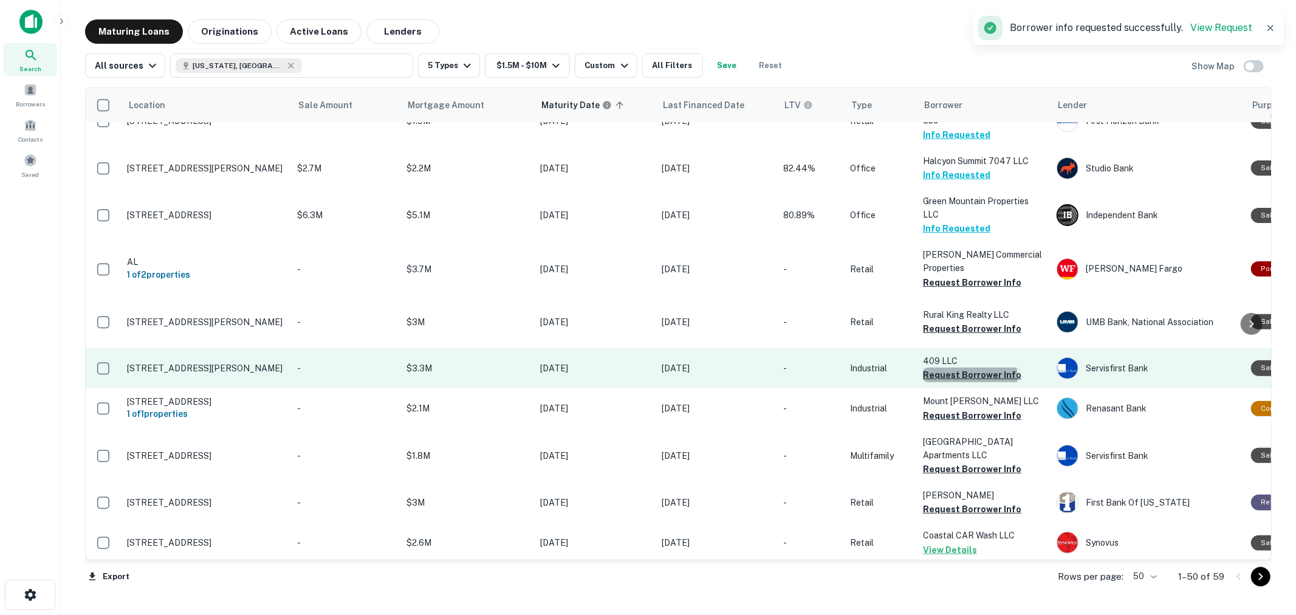
click at [970, 382] on button "Request Borrower Info" at bounding box center [972, 375] width 98 height 15
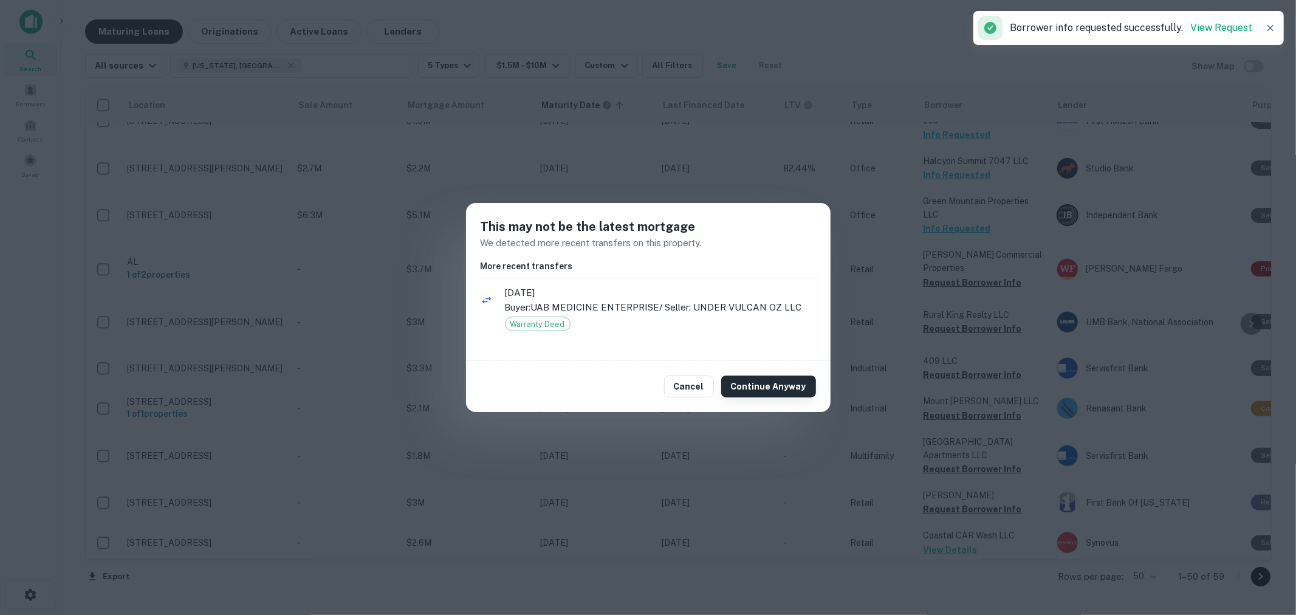
click at [788, 390] on button "Continue Anyway" at bounding box center [768, 387] width 95 height 22
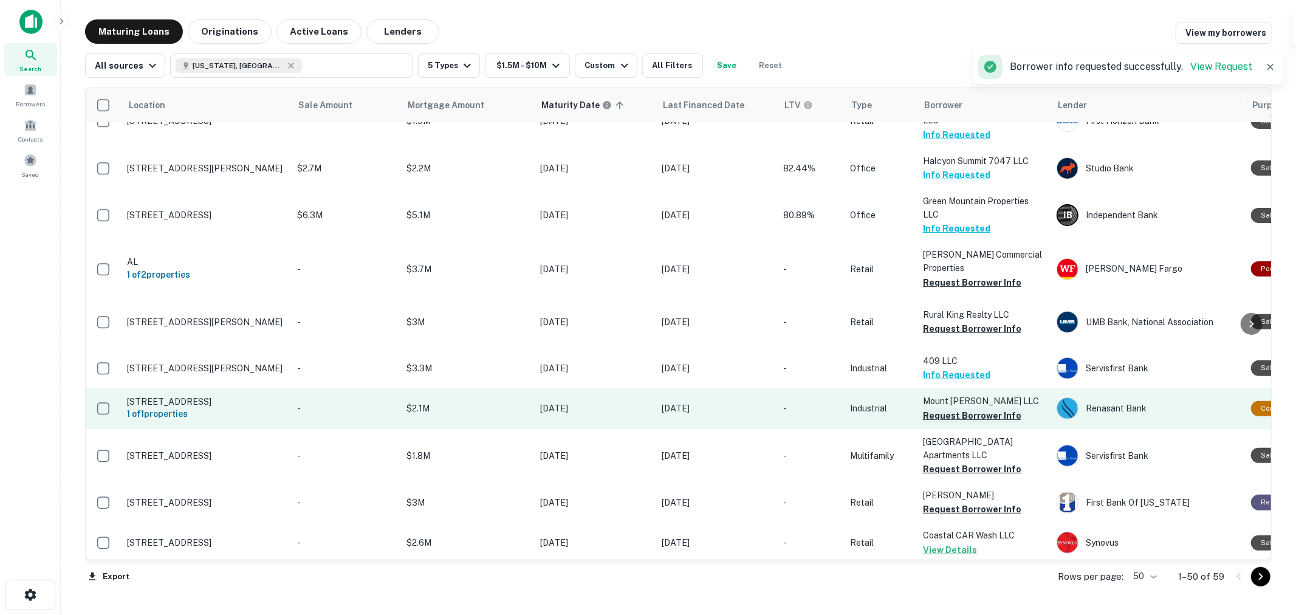
click at [933, 423] on button "Request Borrower Info" at bounding box center [972, 415] width 98 height 15
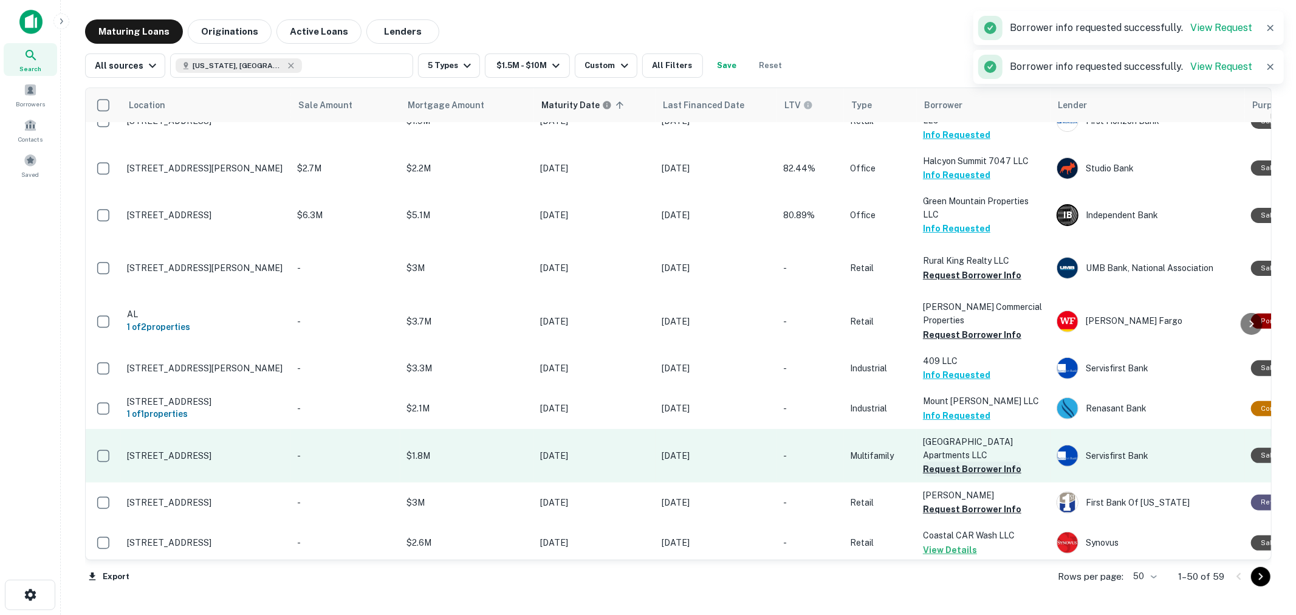
click at [937, 476] on button "Request Borrower Info" at bounding box center [972, 469] width 98 height 15
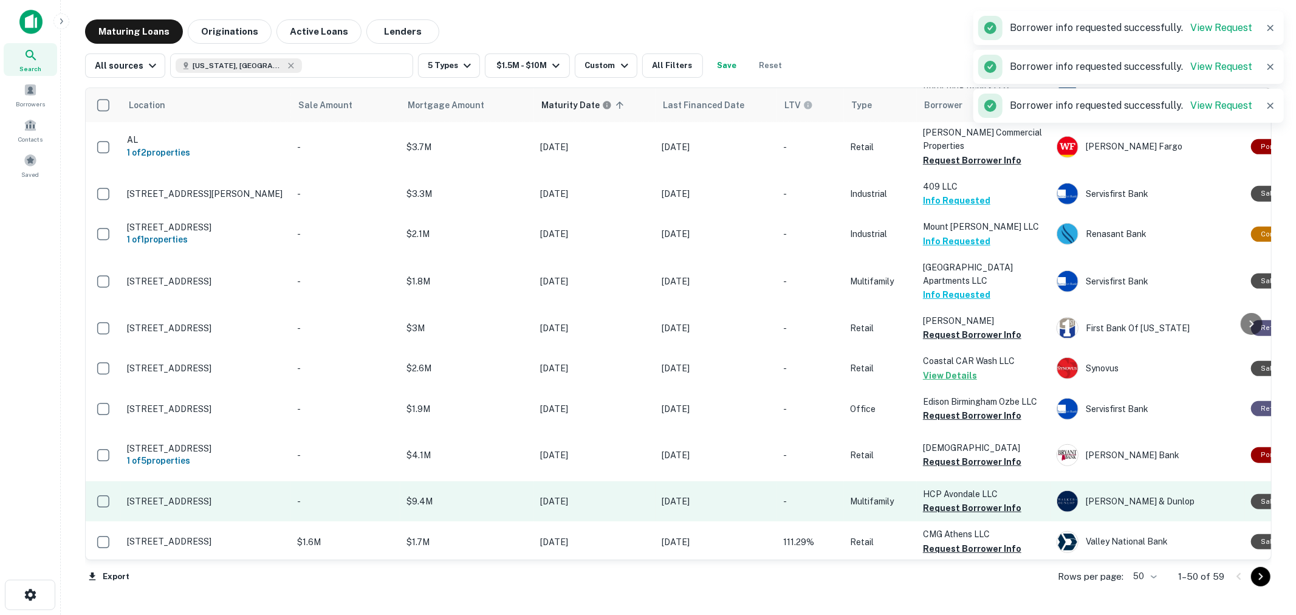
scroll to position [540, 0]
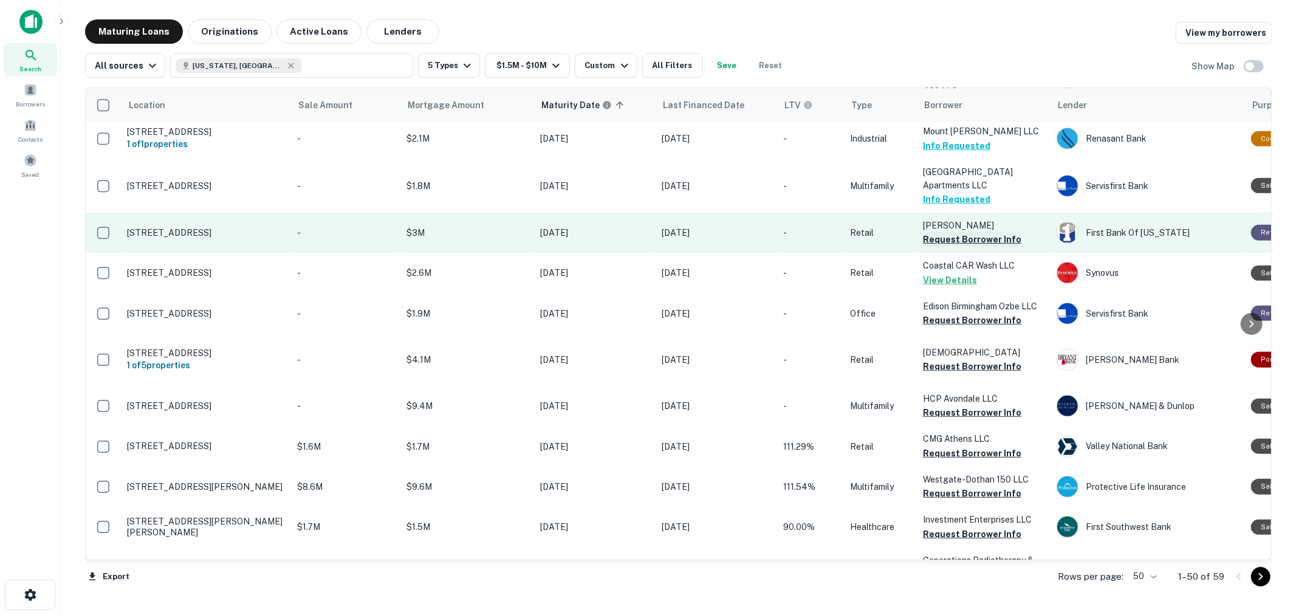
click at [946, 247] on button "Request Borrower Info" at bounding box center [972, 239] width 98 height 15
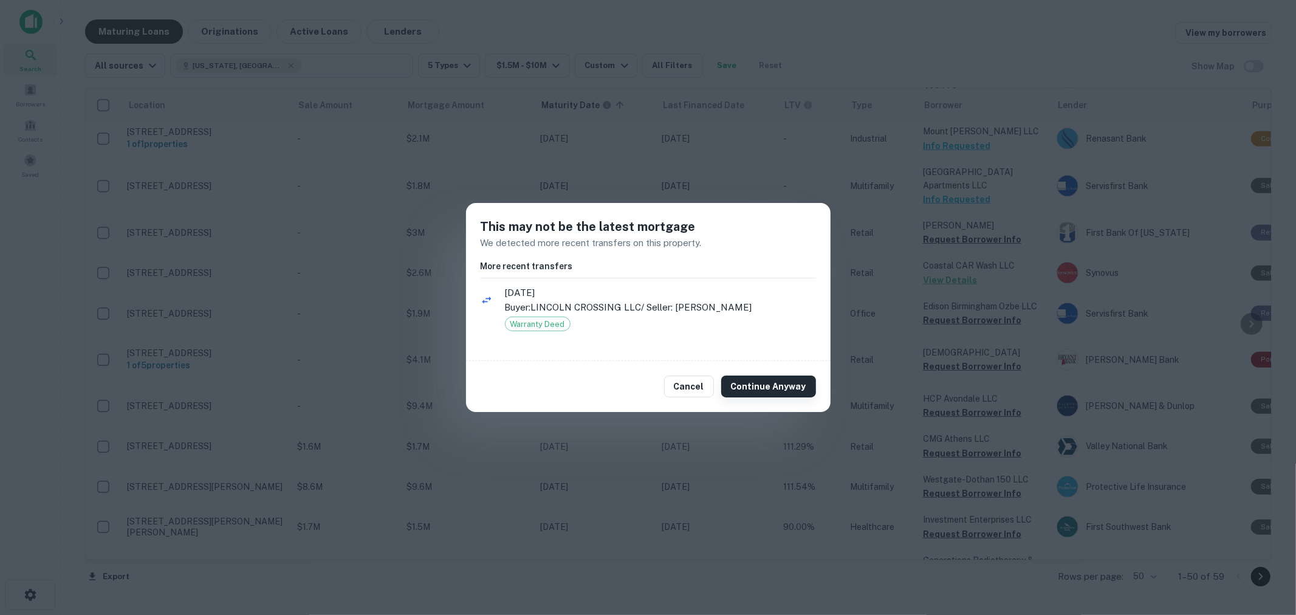
click at [788, 387] on button "Continue Anyway" at bounding box center [768, 387] width 95 height 22
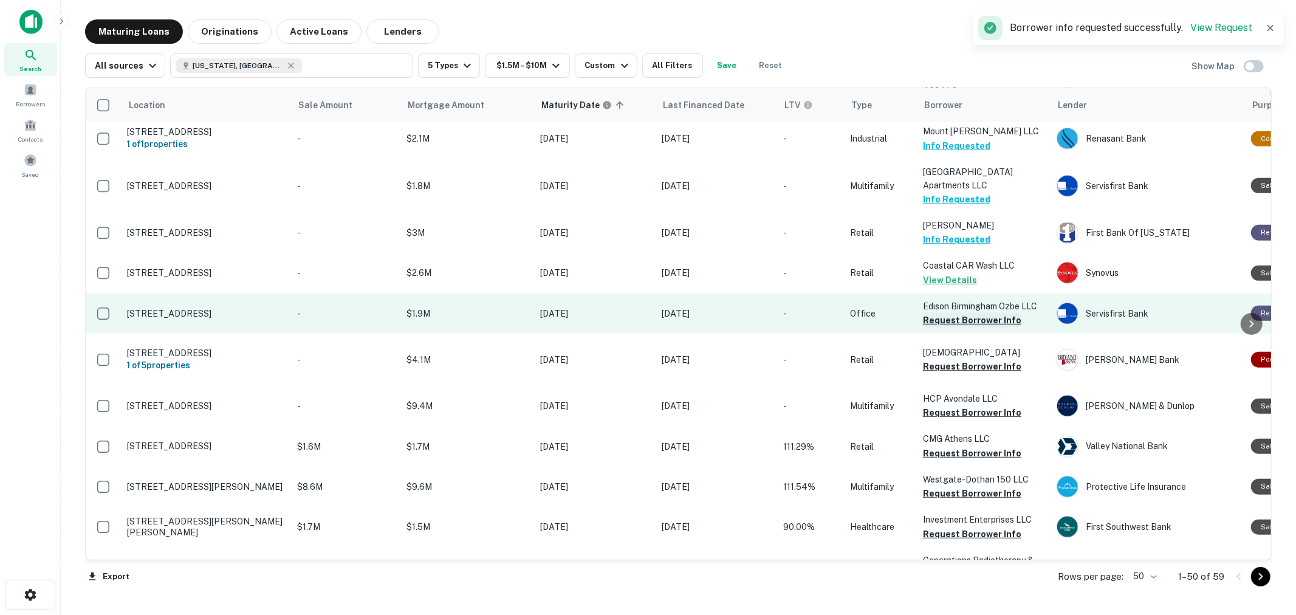
click at [974, 328] on button "Request Borrower Info" at bounding box center [972, 320] width 98 height 15
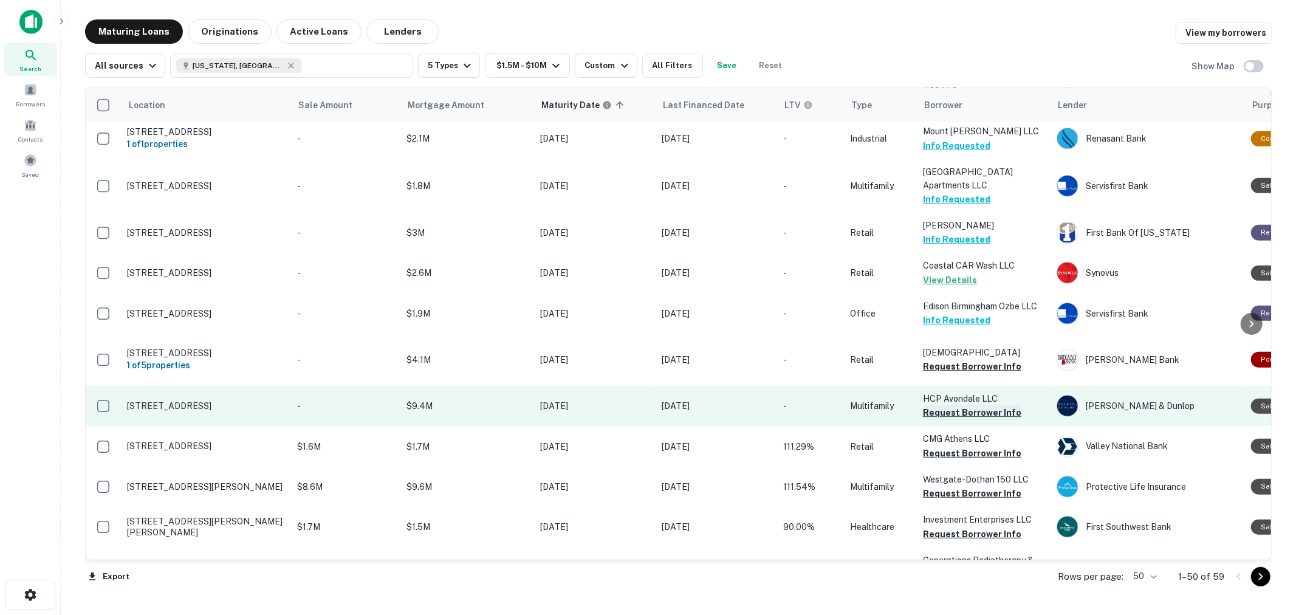
click at [978, 420] on button "Request Borrower Info" at bounding box center [972, 412] width 98 height 15
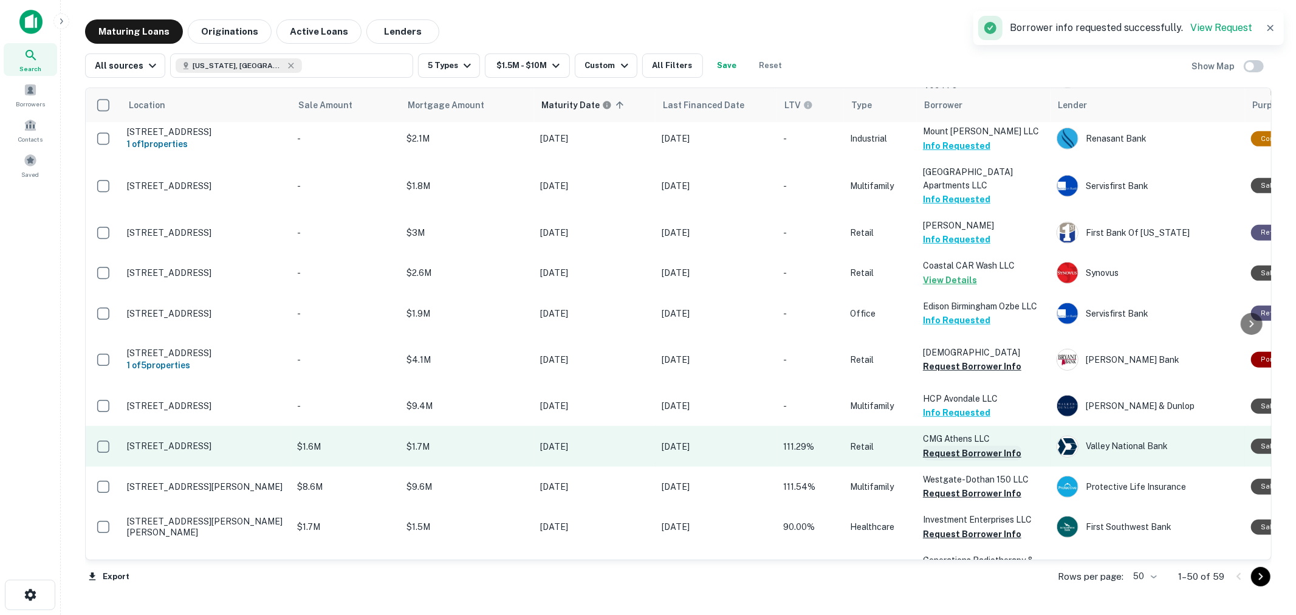
click at [975, 461] on button "Request Borrower Info" at bounding box center [972, 453] width 98 height 15
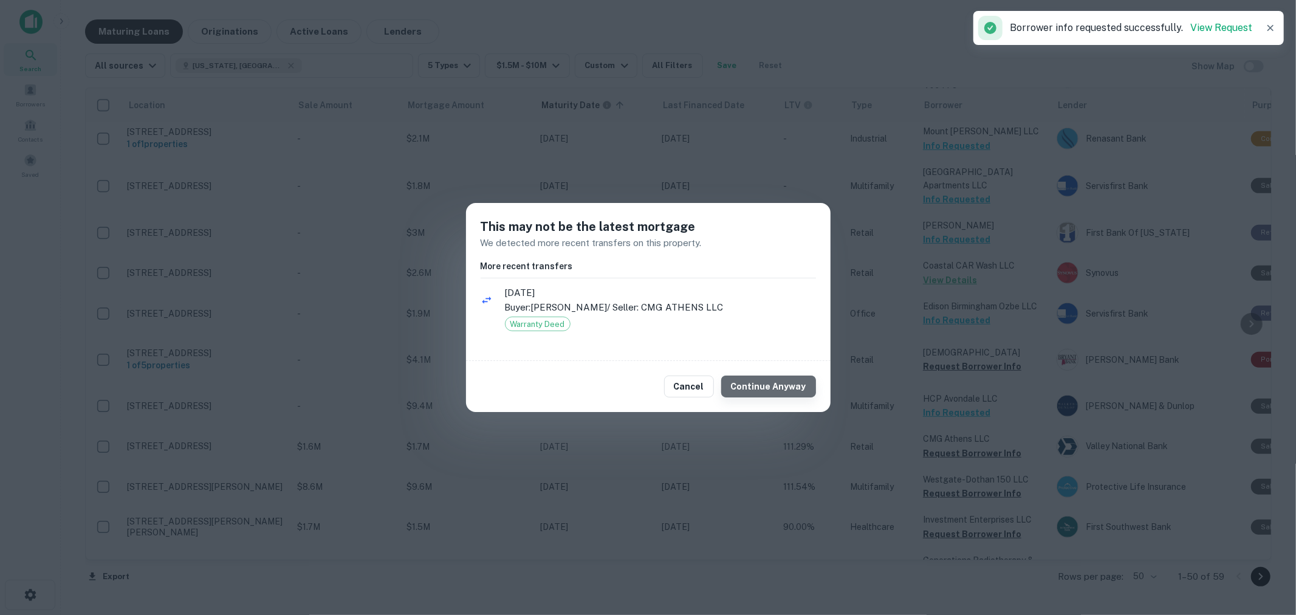
click at [791, 385] on button "Continue Anyway" at bounding box center [768, 387] width 95 height 22
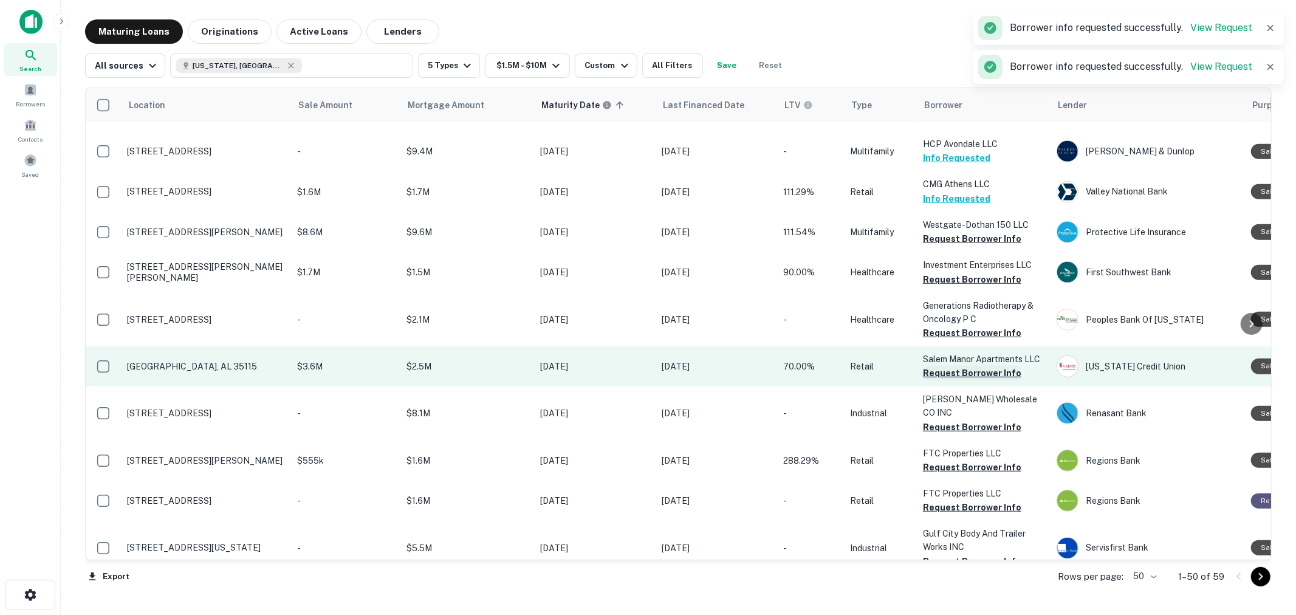
scroll to position [810, 0]
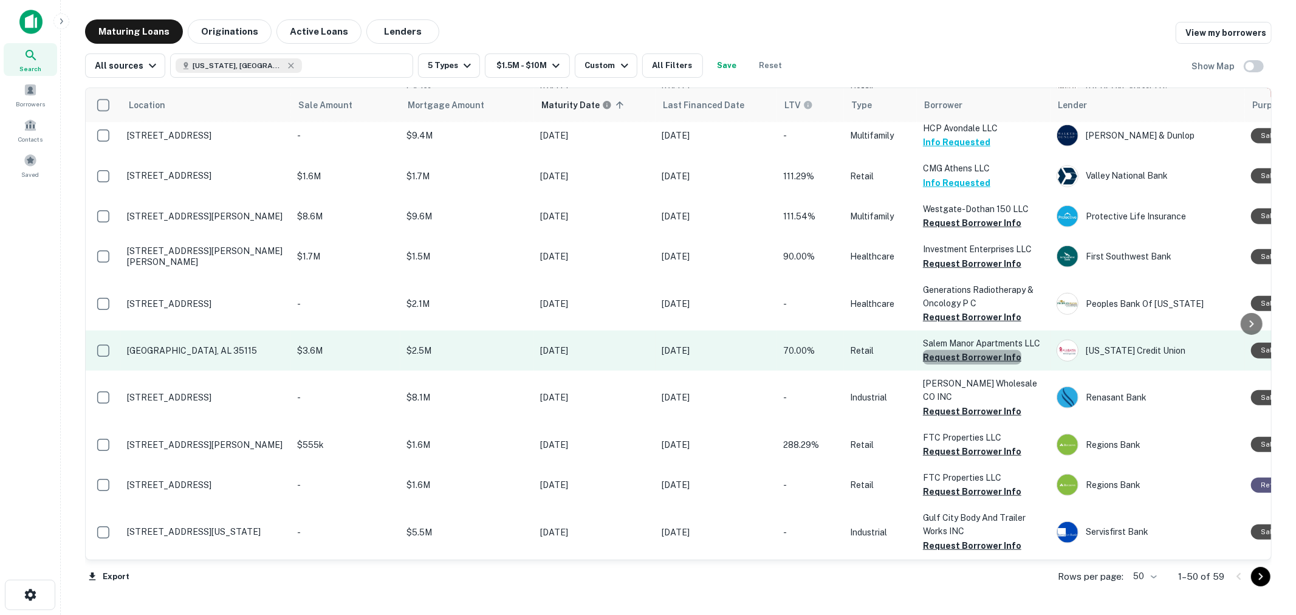
click at [975, 365] on button "Request Borrower Info" at bounding box center [972, 357] width 98 height 15
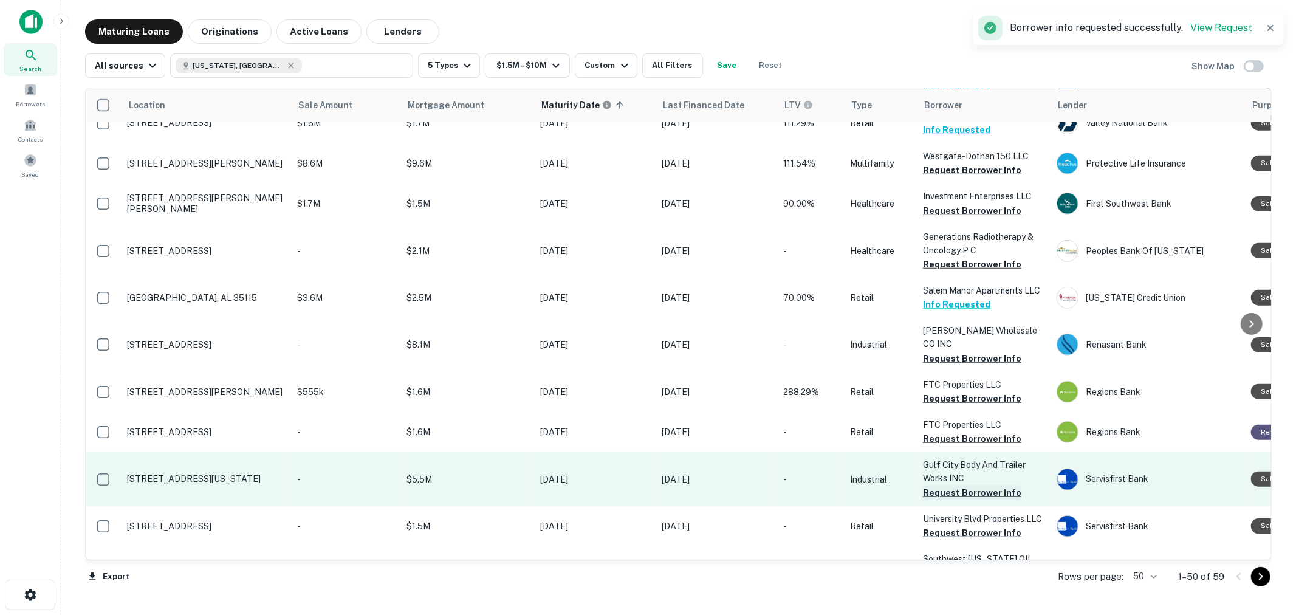
scroll to position [1013, 0]
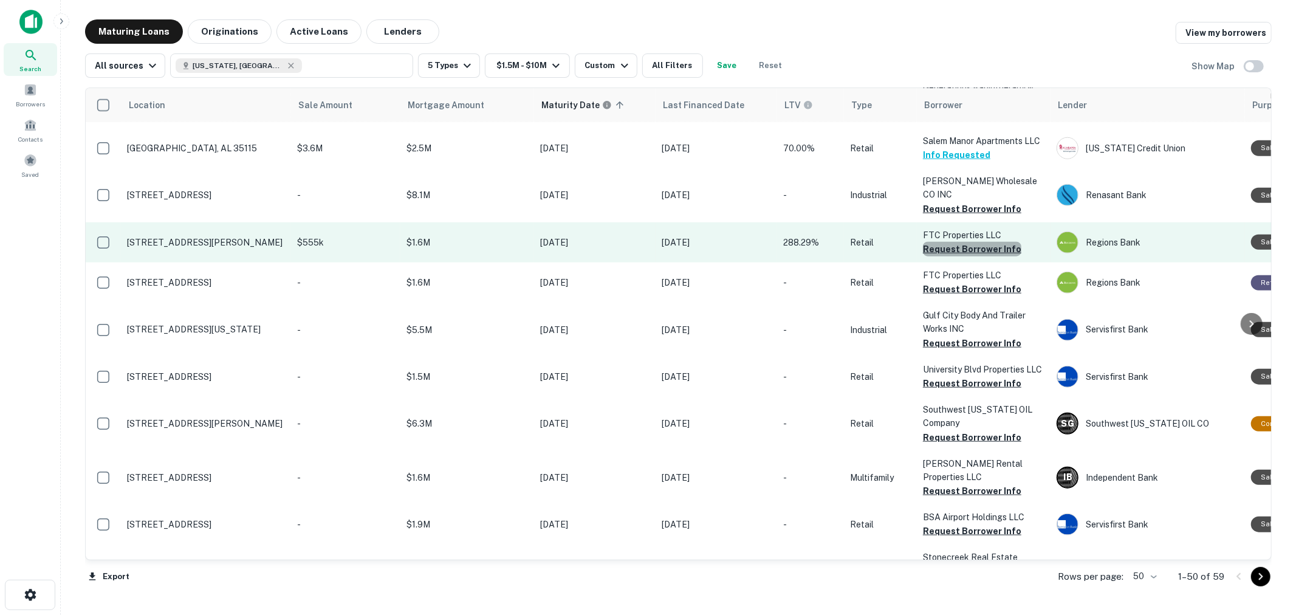
click at [977, 256] on button "Request Borrower Info" at bounding box center [972, 249] width 98 height 15
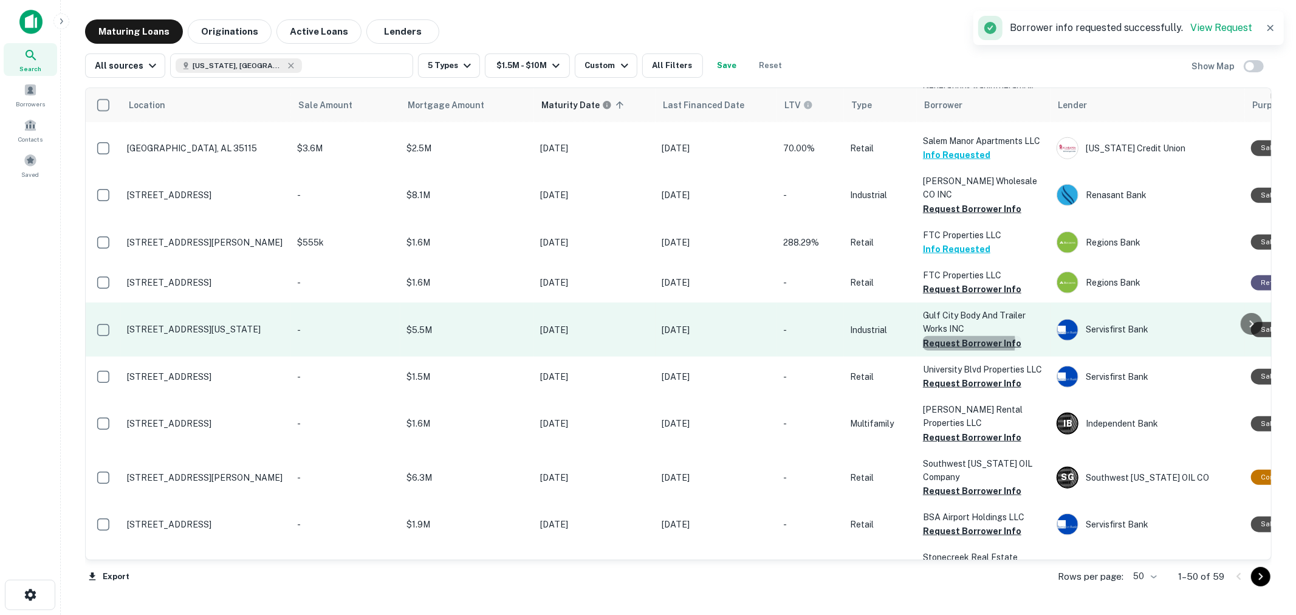
click at [959, 351] on button "Request Borrower Info" at bounding box center [972, 343] width 98 height 15
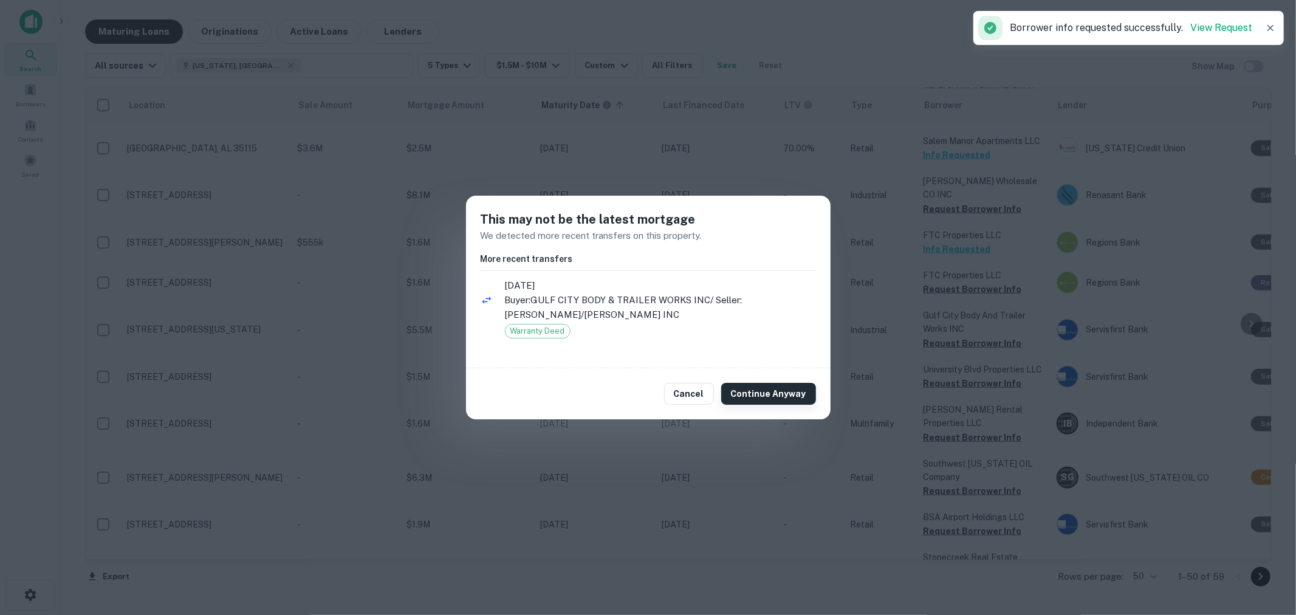
click at [794, 386] on button "Continue Anyway" at bounding box center [768, 394] width 95 height 22
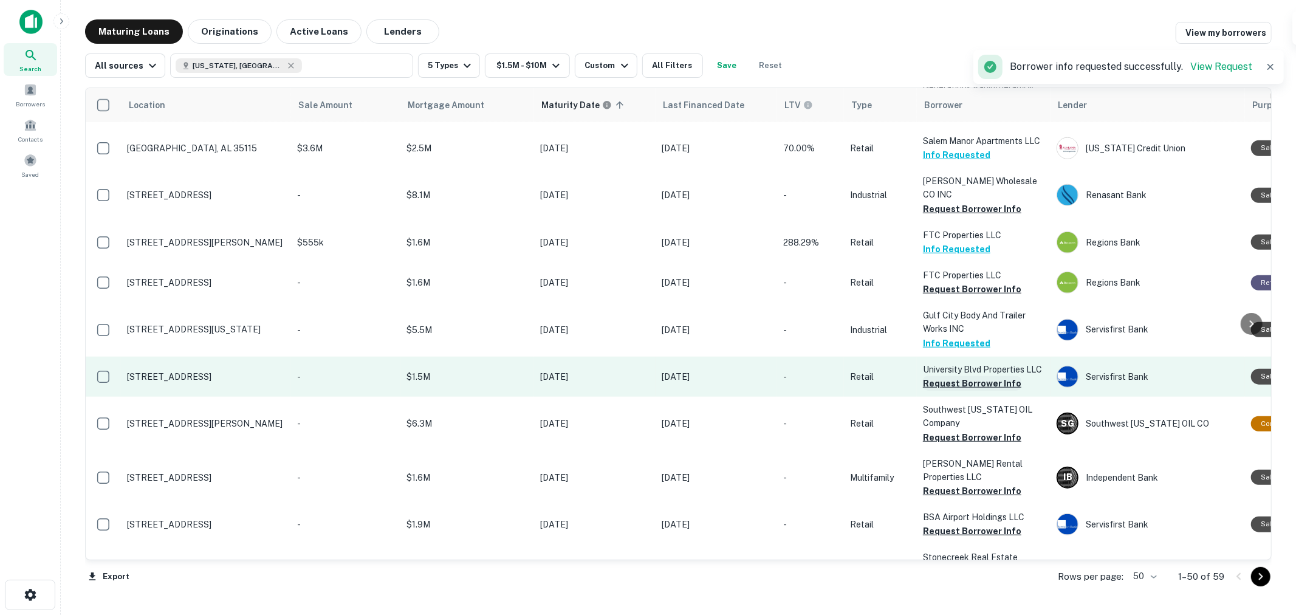
click at [963, 391] on button "Request Borrower Info" at bounding box center [972, 383] width 98 height 15
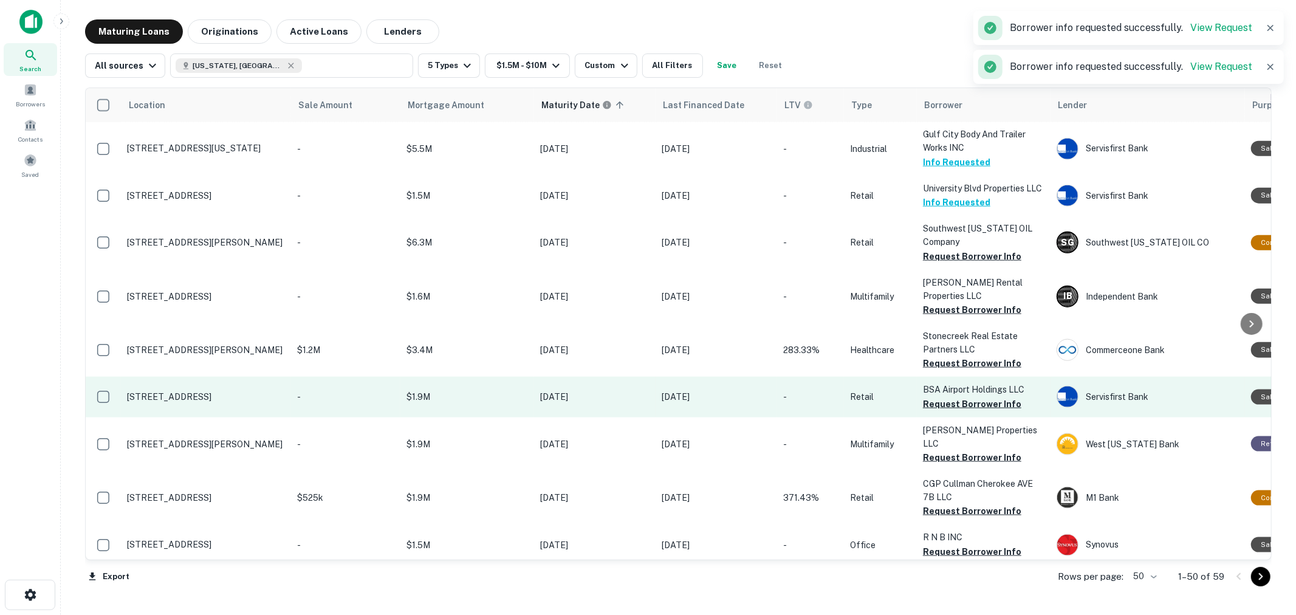
scroll to position [1216, 0]
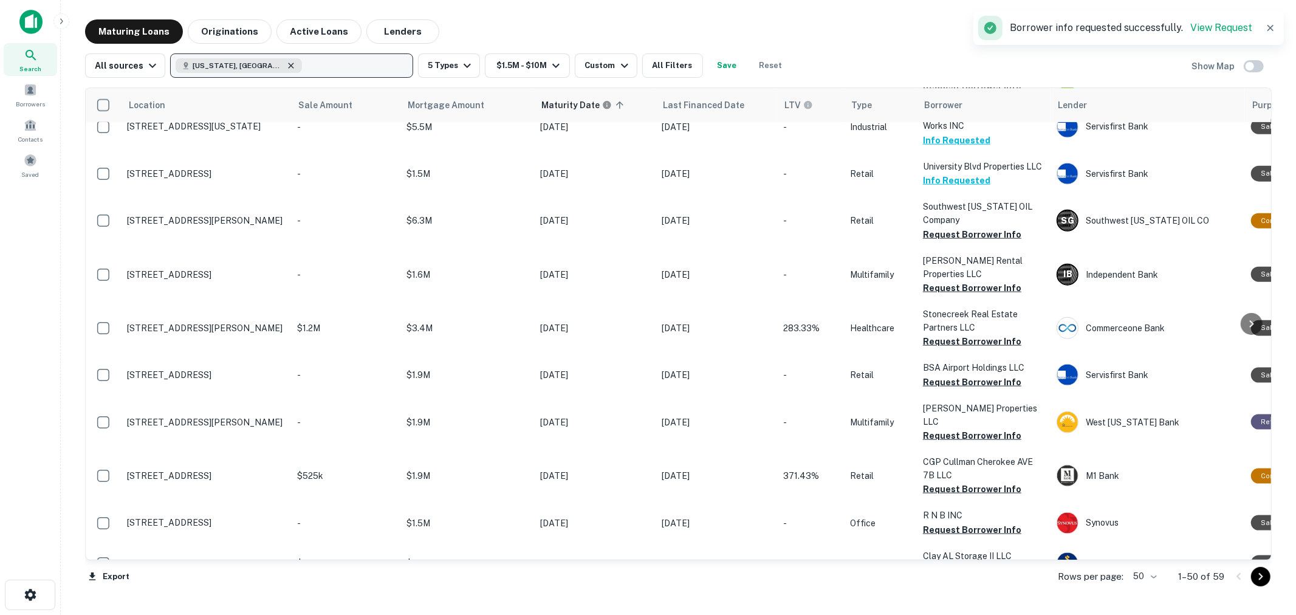
click at [286, 68] on icon "button" at bounding box center [291, 66] width 10 height 10
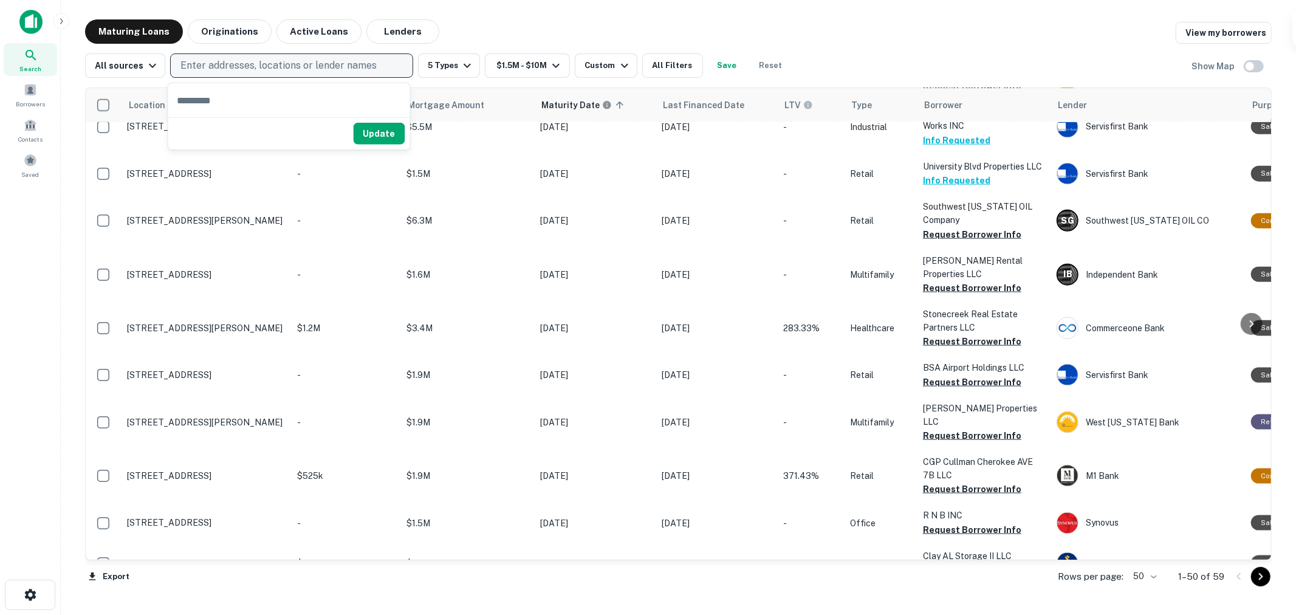
click at [250, 68] on p "Enter addresses, locations or lender names" at bounding box center [279, 65] width 196 height 15
click at [244, 68] on p "Enter addresses, locations or lender names" at bounding box center [279, 65] width 196 height 15
type input "**********"
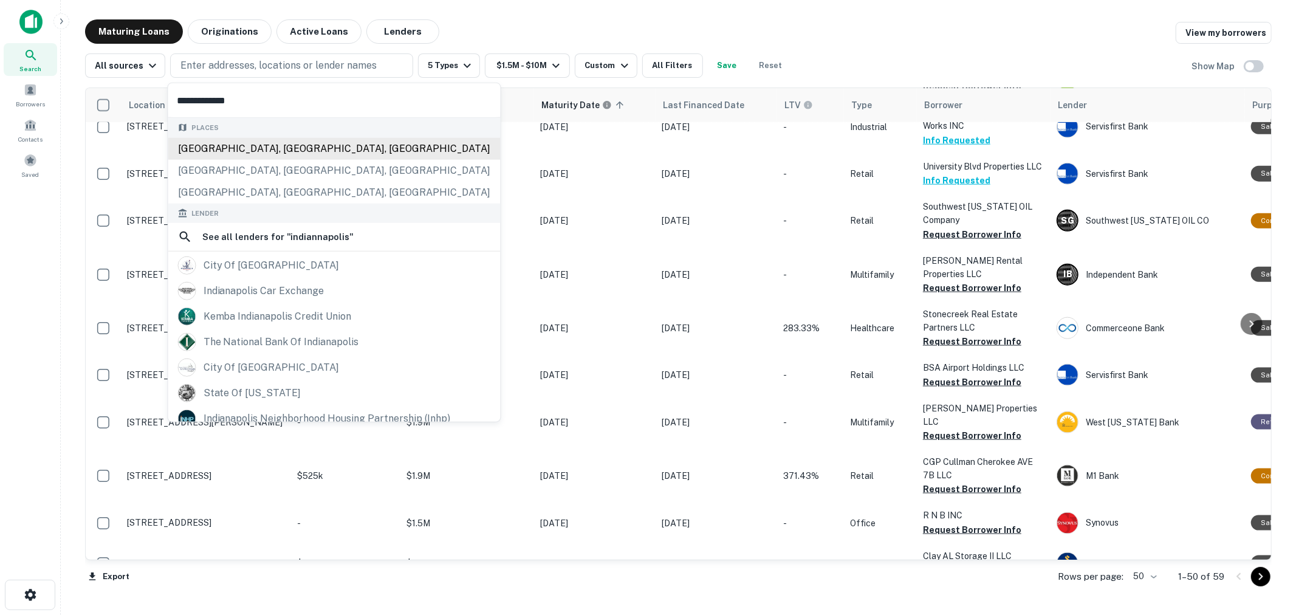
click at [262, 146] on div "[GEOGRAPHIC_DATA], [GEOGRAPHIC_DATA], [GEOGRAPHIC_DATA]" at bounding box center [334, 148] width 332 height 22
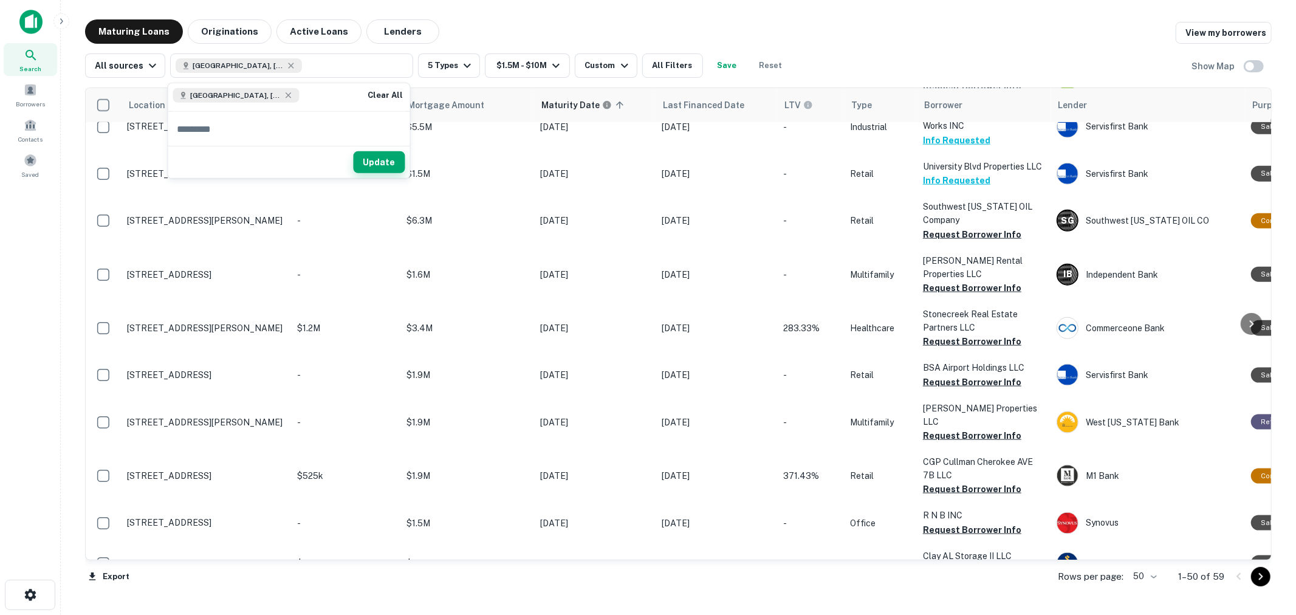
click at [375, 166] on button "Update" at bounding box center [380, 162] width 52 height 22
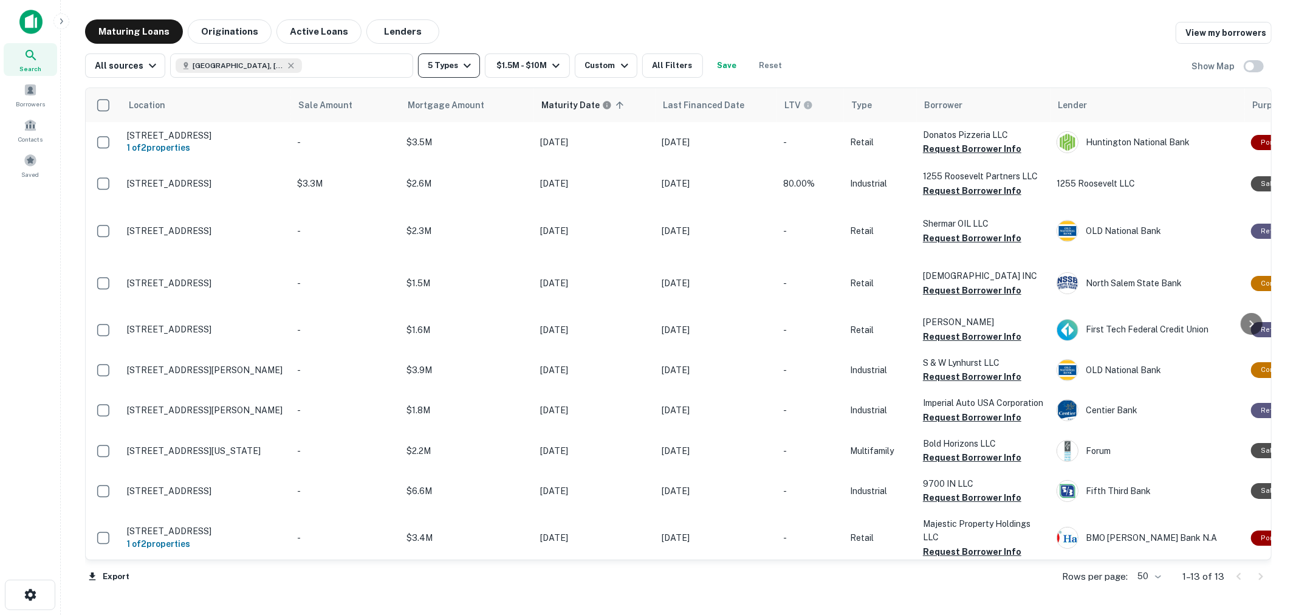
click at [453, 67] on button "5 Types" at bounding box center [449, 65] width 62 height 24
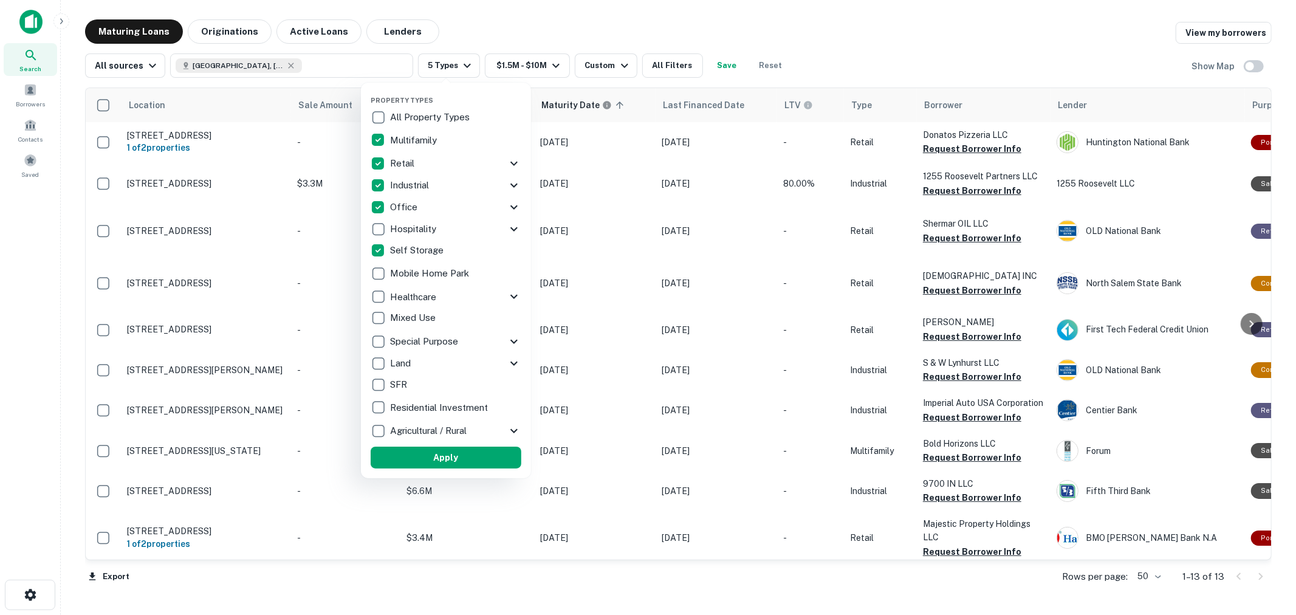
click at [414, 181] on p "Industrial" at bounding box center [410, 185] width 41 height 15
click at [433, 452] on button "Apply" at bounding box center [446, 458] width 151 height 22
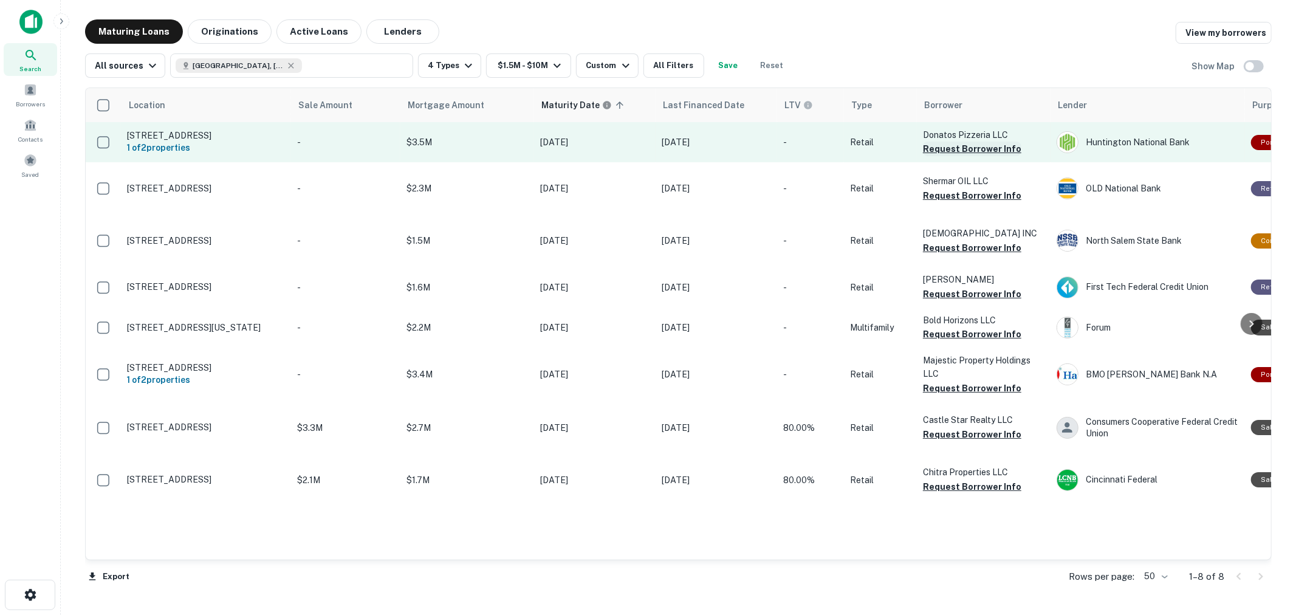
click at [980, 156] on button "Request Borrower Info" at bounding box center [972, 149] width 98 height 15
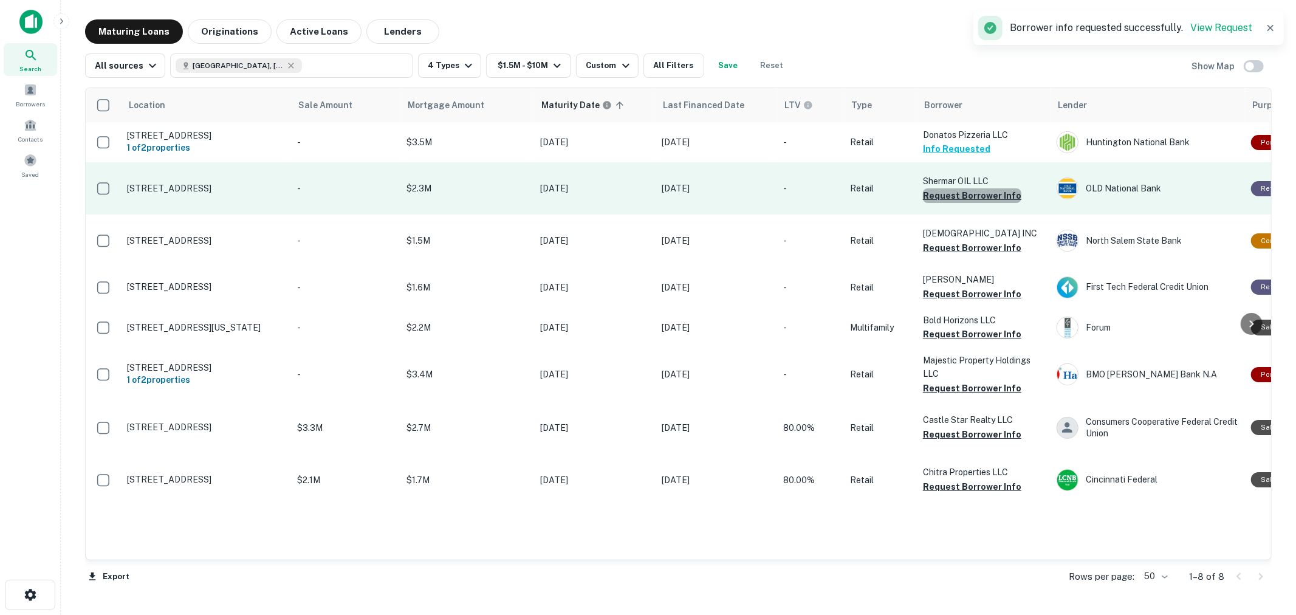
click at [975, 203] on button "Request Borrower Info" at bounding box center [972, 195] width 98 height 15
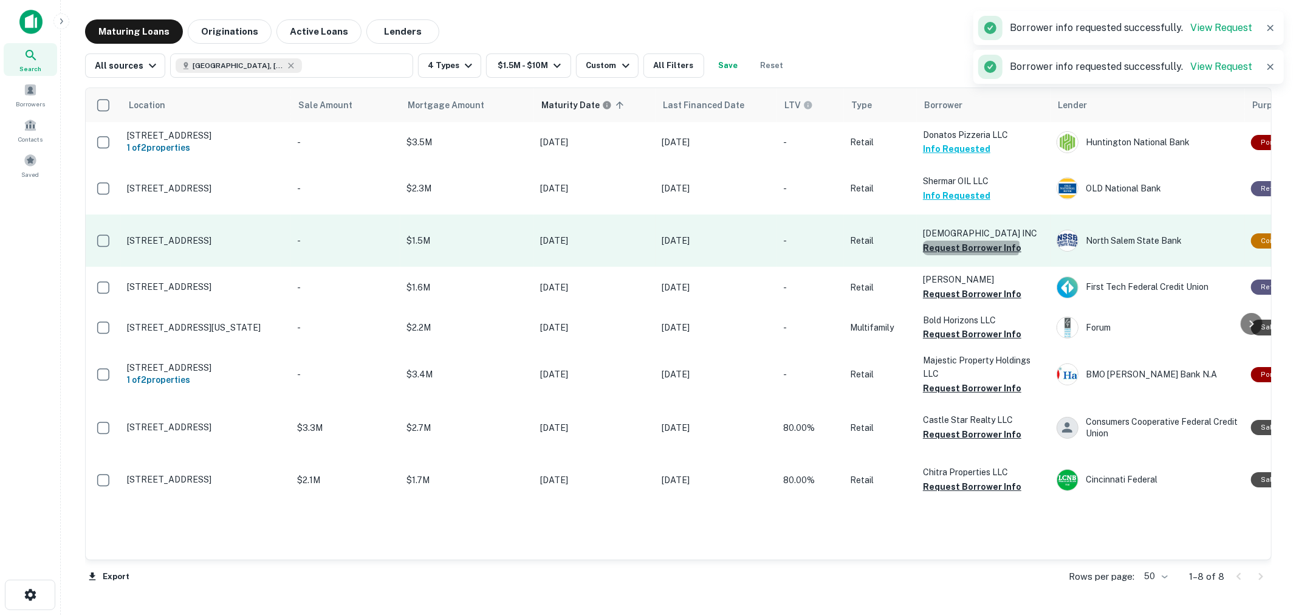
click at [971, 250] on button "Request Borrower Info" at bounding box center [972, 248] width 98 height 15
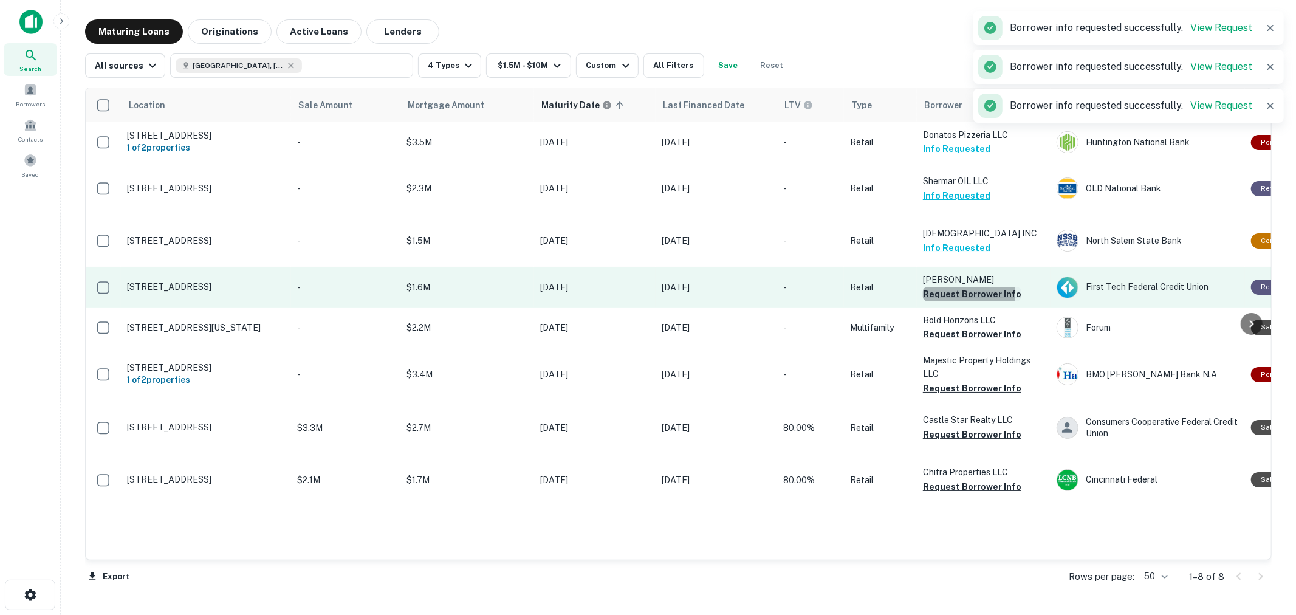
click at [960, 294] on button "Request Borrower Info" at bounding box center [972, 294] width 98 height 15
